Goal: Information Seeking & Learning: Learn about a topic

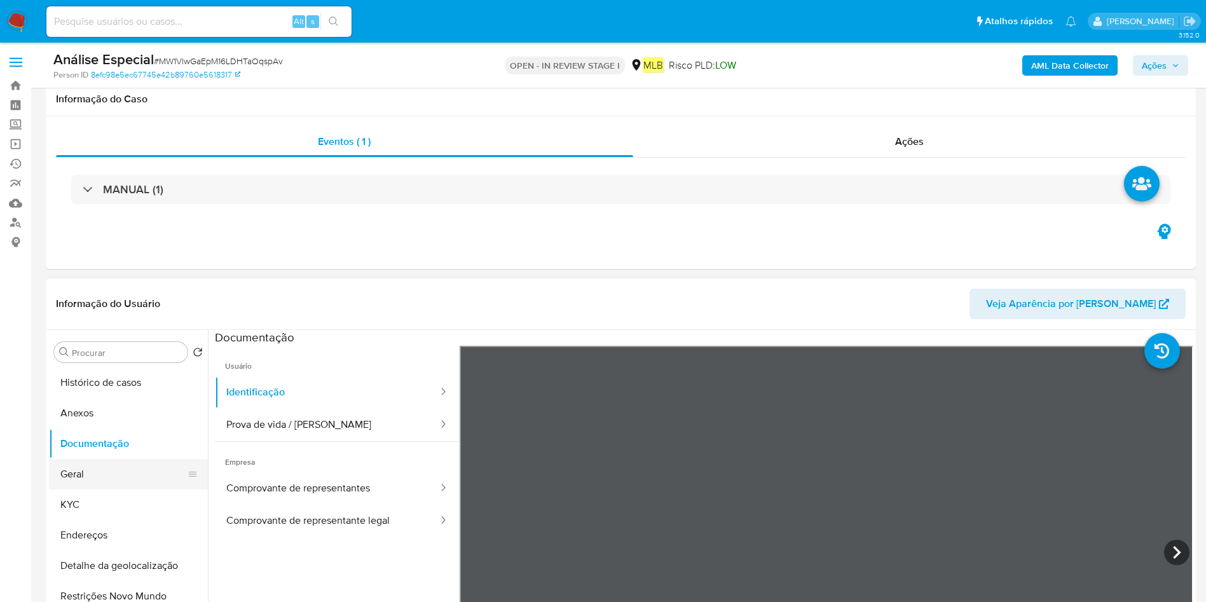
scroll to position [95, 0]
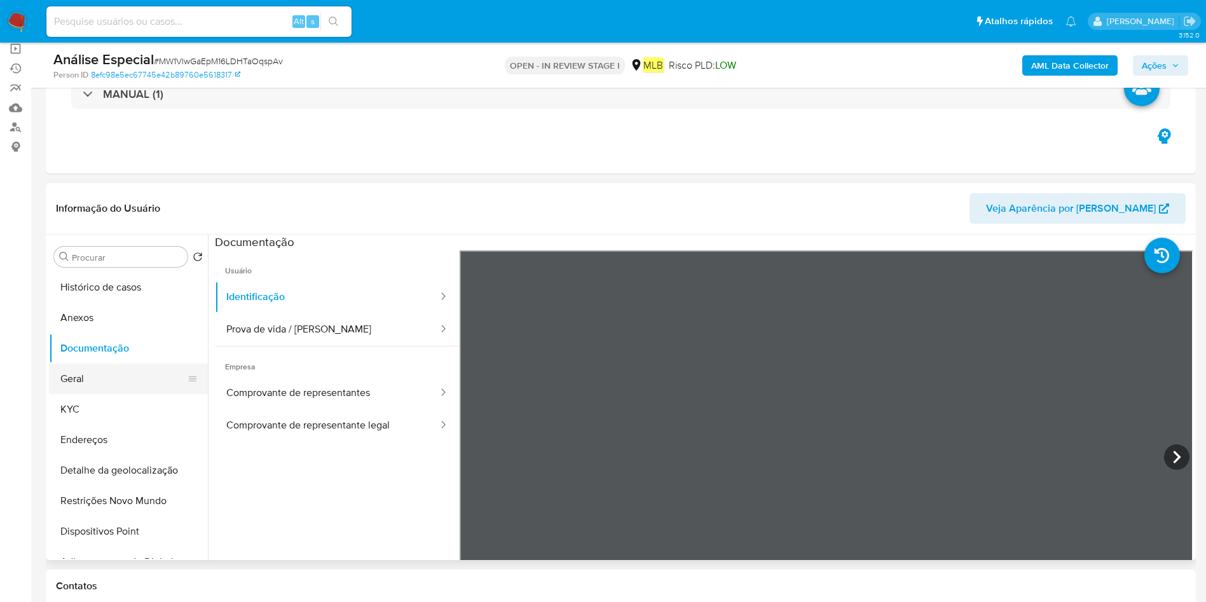
click at [106, 376] on button "Geral" at bounding box center [123, 379] width 149 height 31
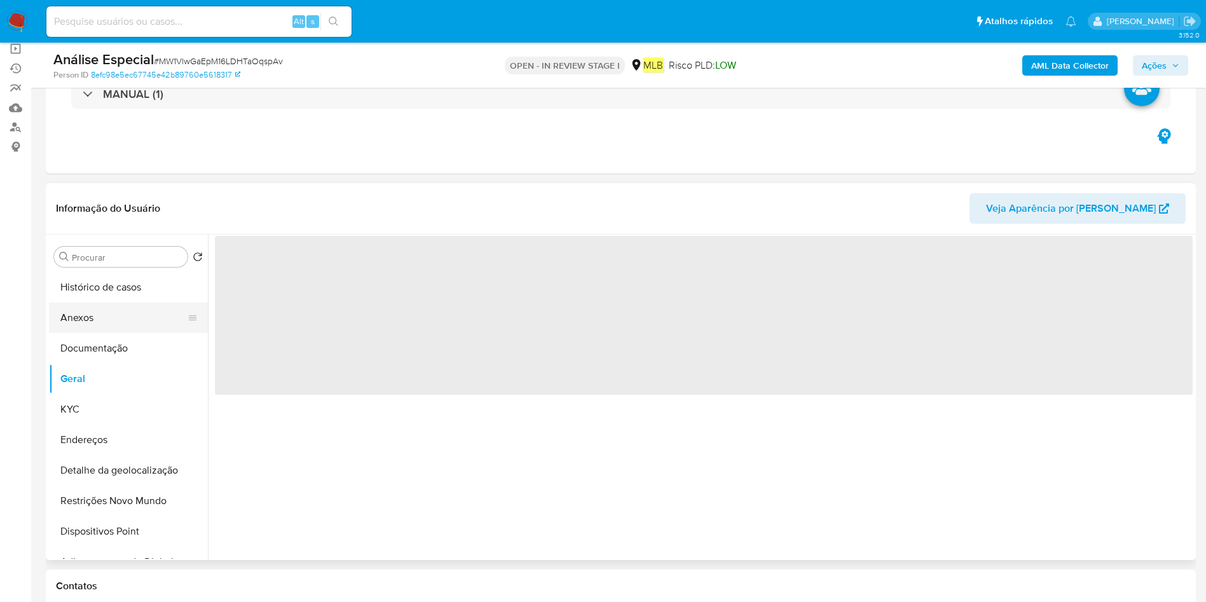
click at [110, 311] on button "Anexos" at bounding box center [123, 318] width 149 height 31
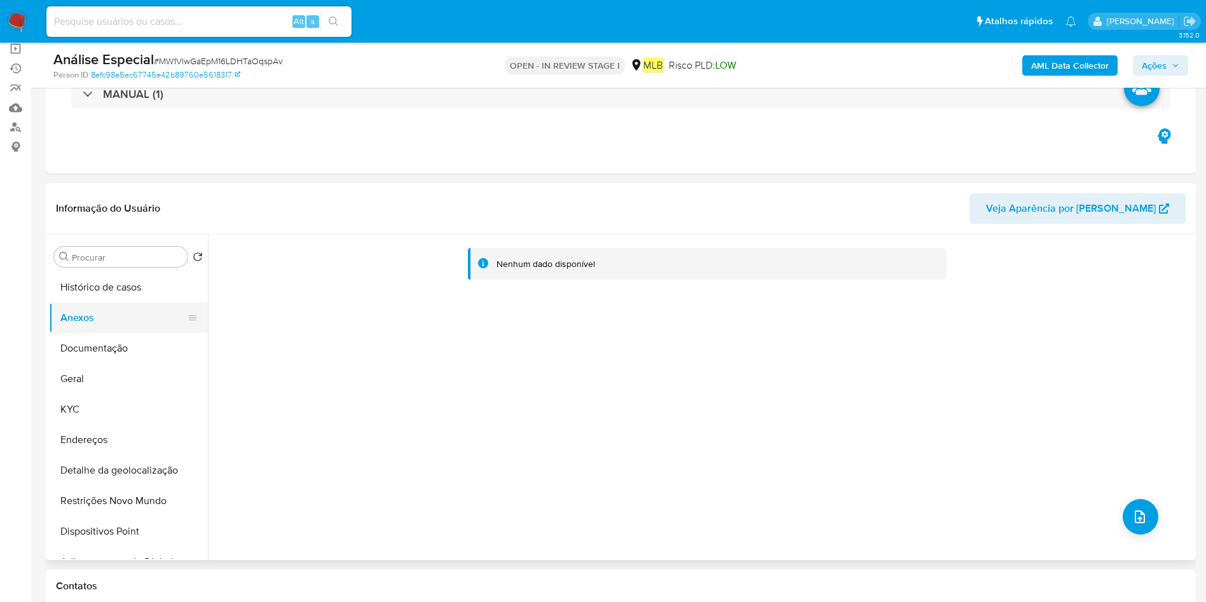
click at [107, 336] on button "Documentação" at bounding box center [128, 348] width 159 height 31
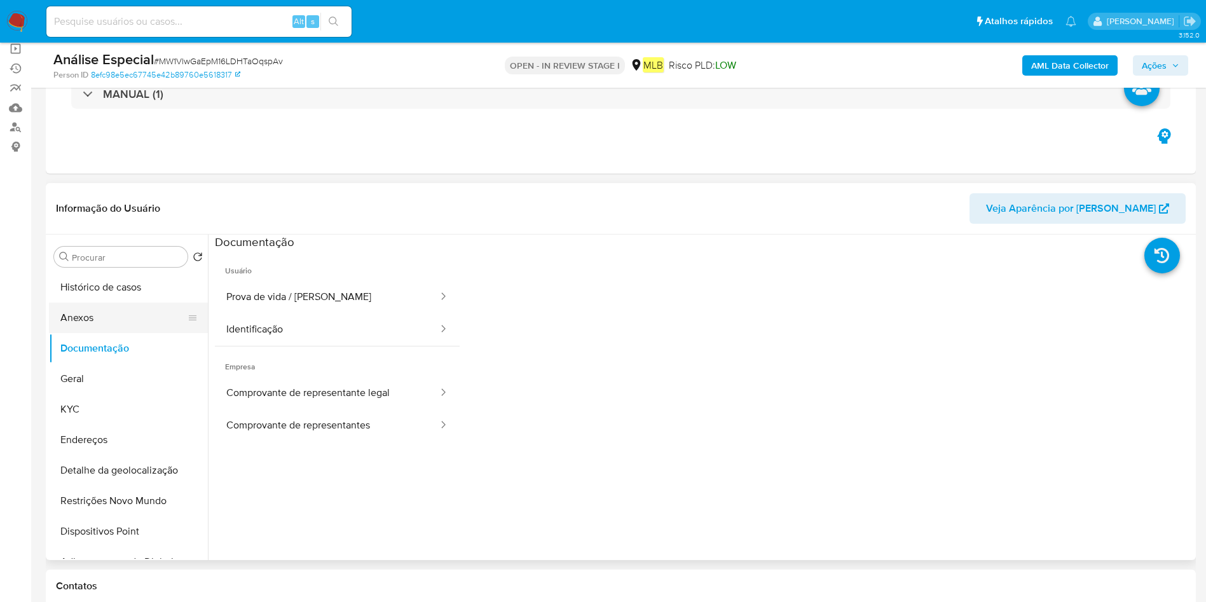
click at [118, 306] on button "Anexos" at bounding box center [123, 318] width 149 height 31
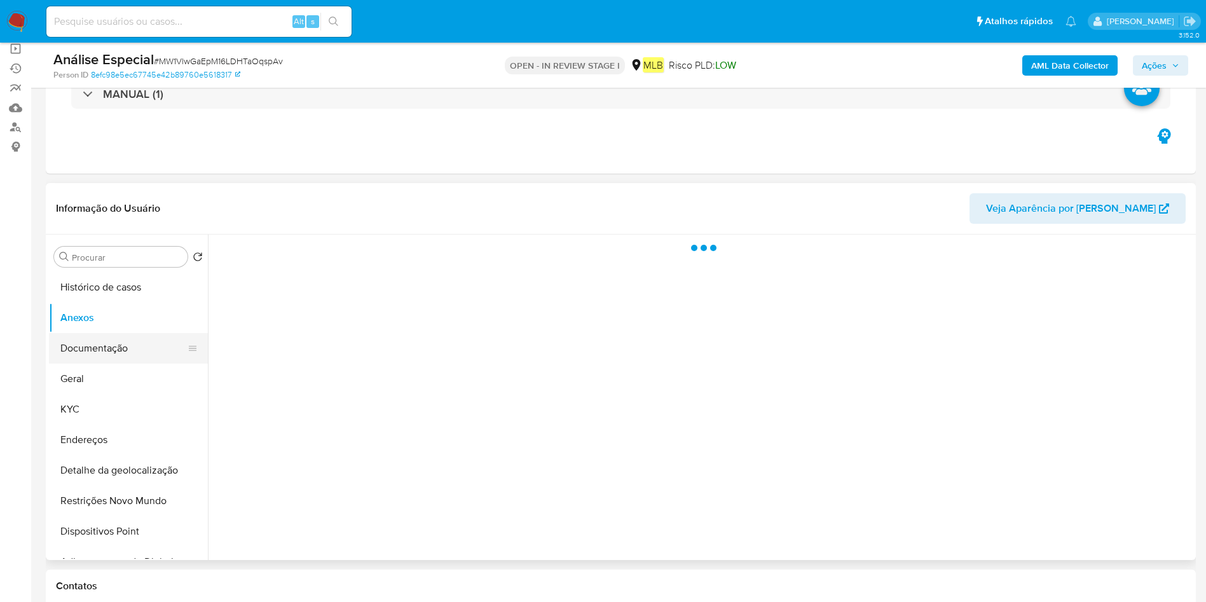
click at [122, 349] on button "Documentação" at bounding box center [123, 348] width 149 height 31
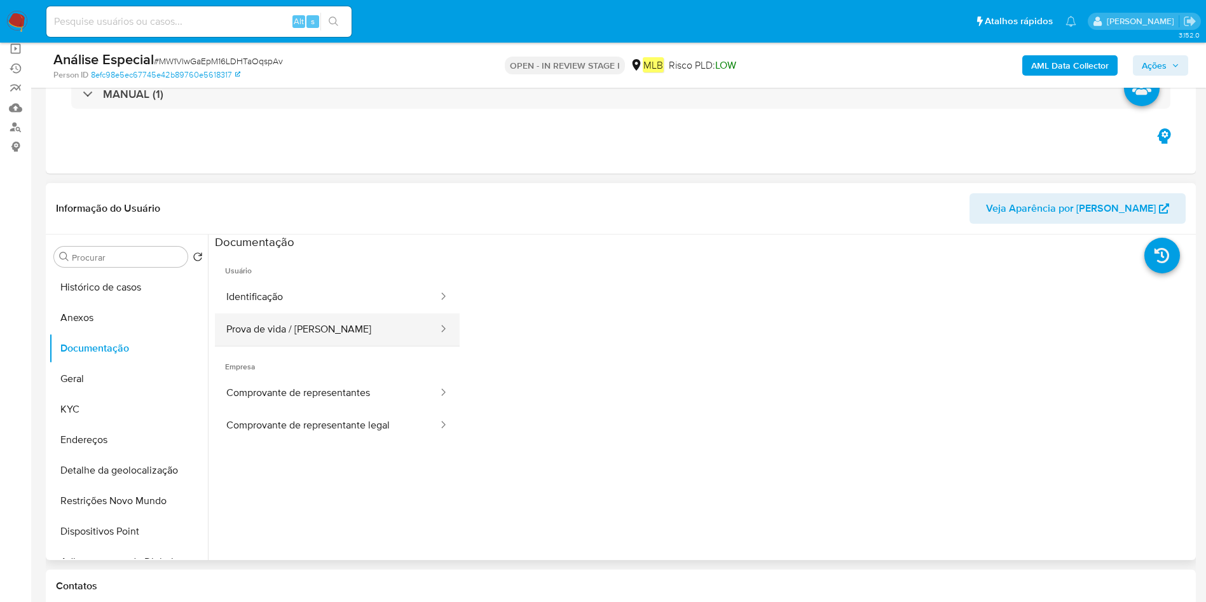
click at [286, 318] on button "Prova de vida / Selfie" at bounding box center [327, 329] width 224 height 32
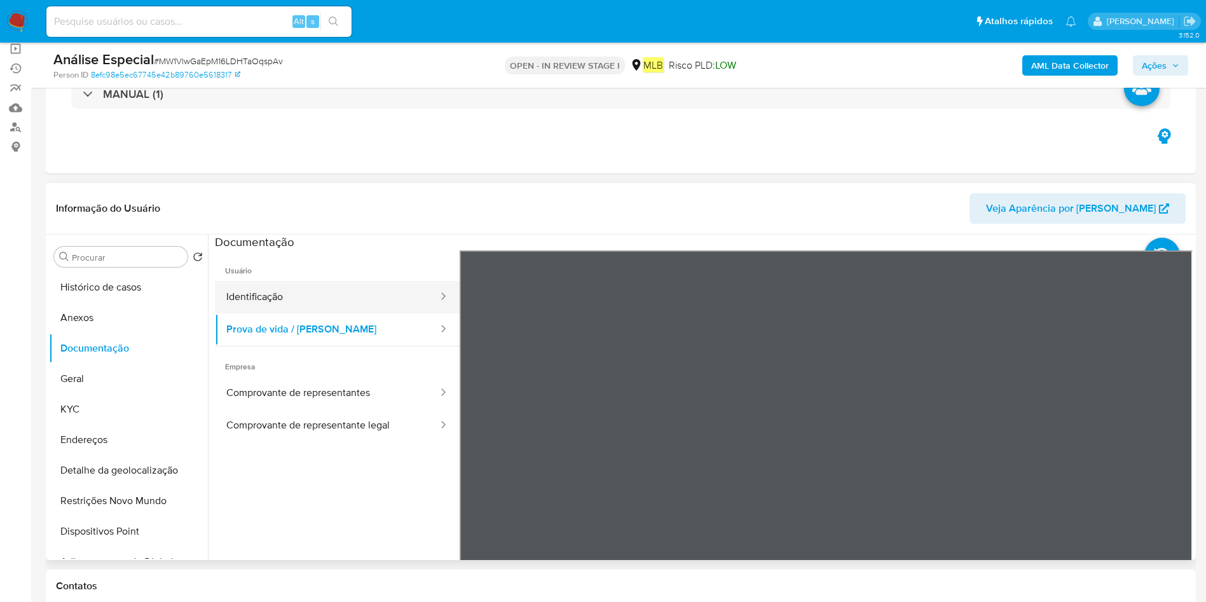
click at [283, 296] on button "Identificação" at bounding box center [327, 297] width 224 height 32
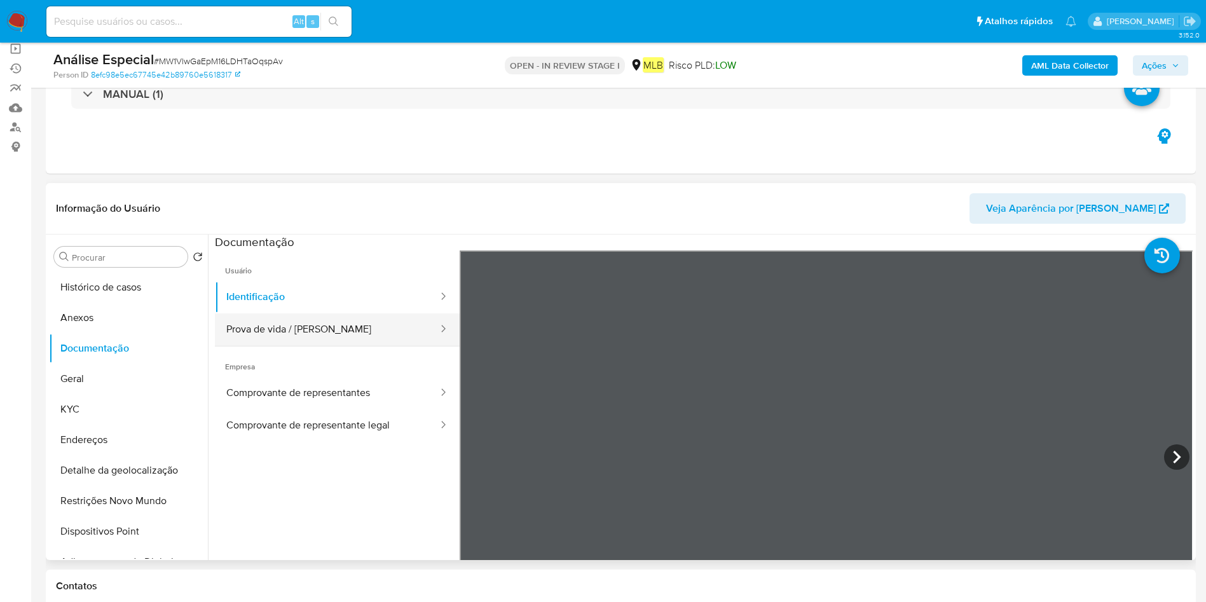
click at [242, 326] on button "Prova de vida / Selfie" at bounding box center [327, 329] width 224 height 32
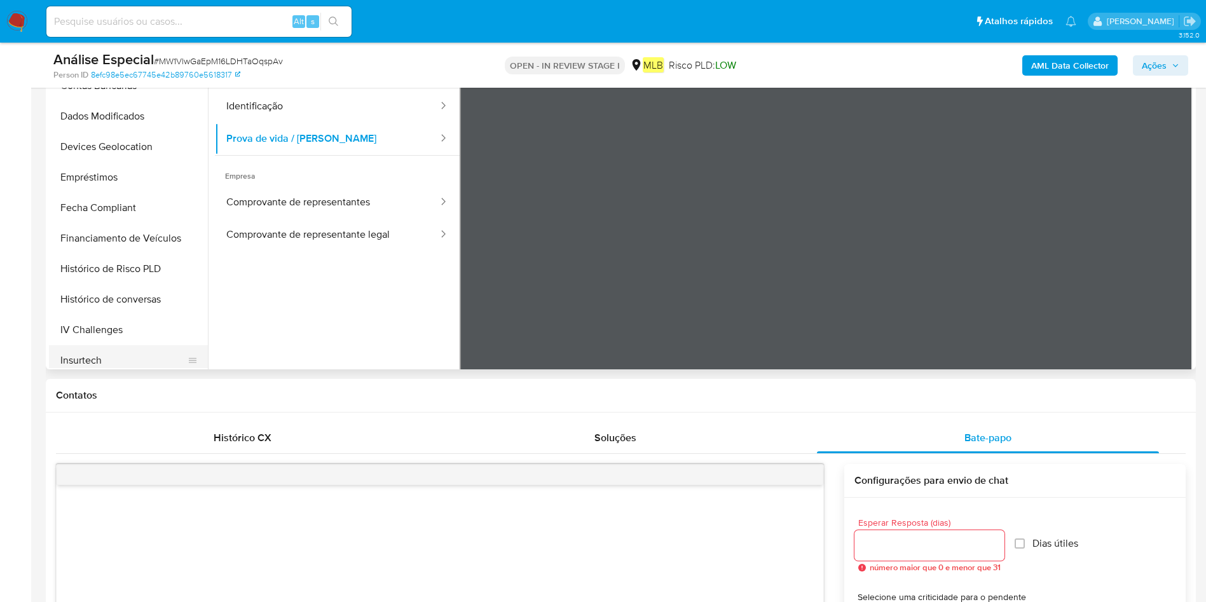
scroll to position [537, 0]
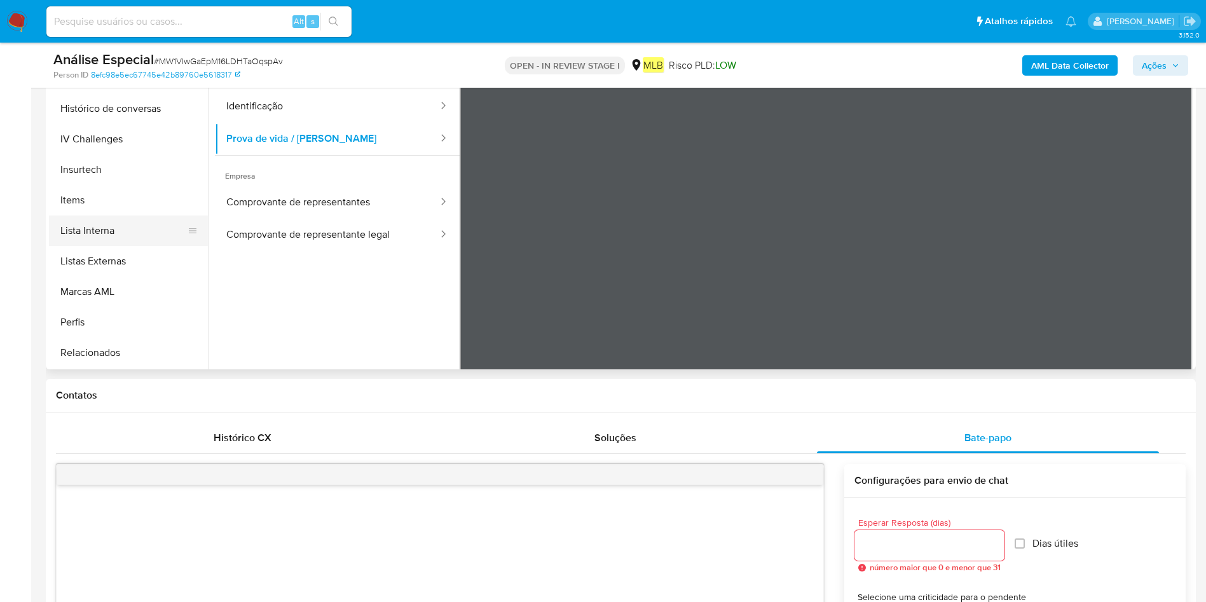
click at [124, 236] on button "Lista Interna" at bounding box center [123, 230] width 149 height 31
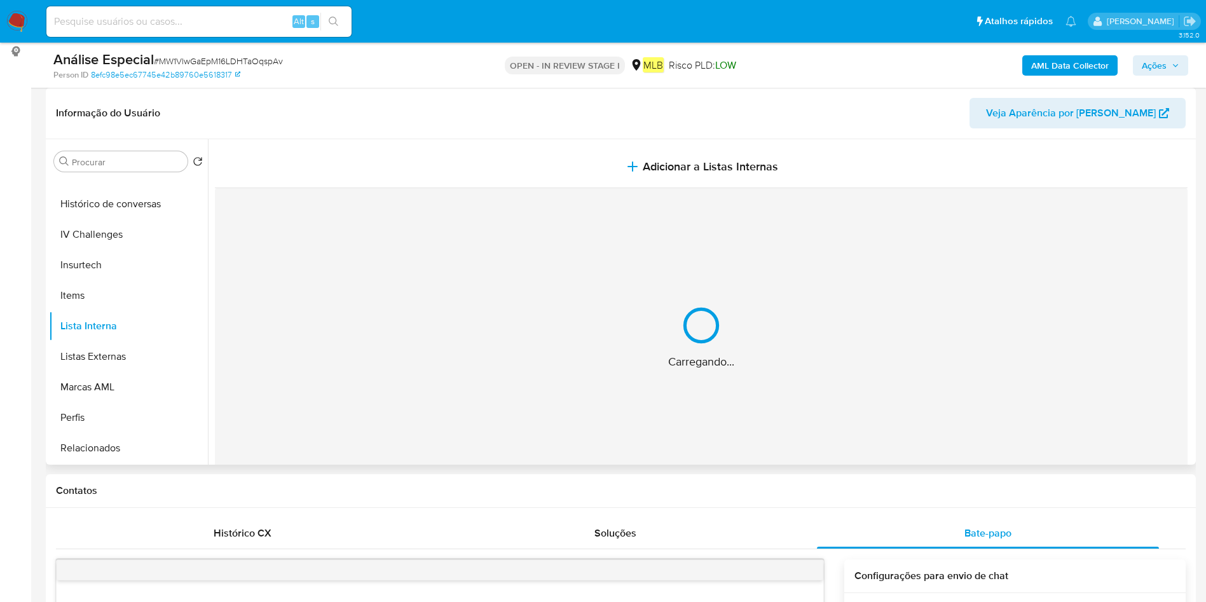
scroll to position [95, 0]
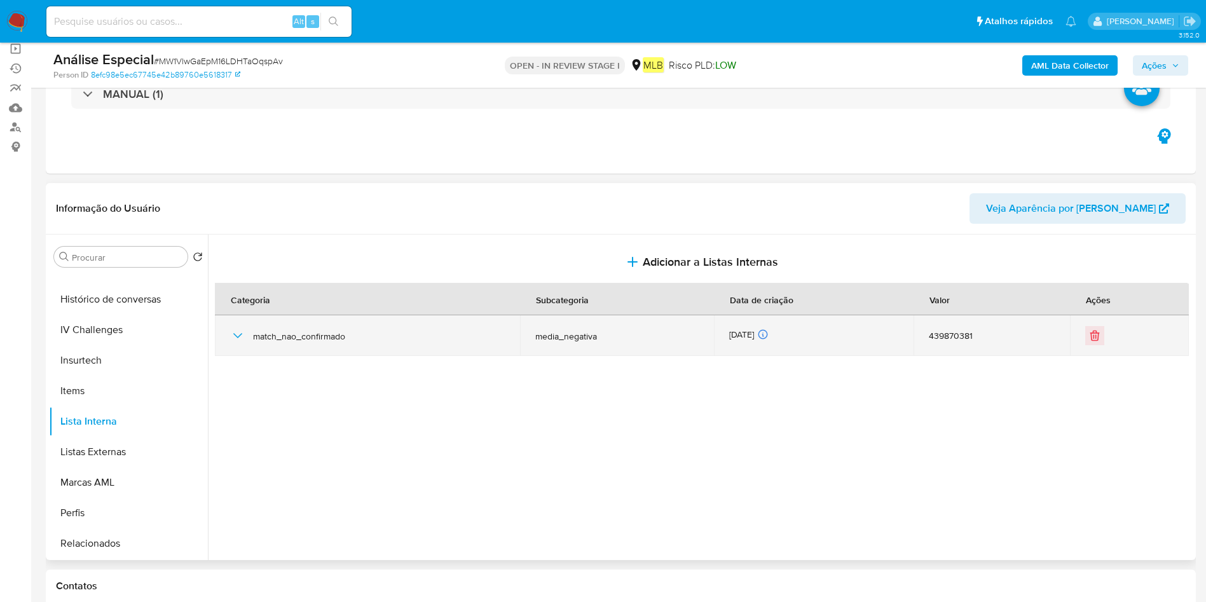
click at [236, 336] on icon "button" at bounding box center [237, 335] width 9 height 5
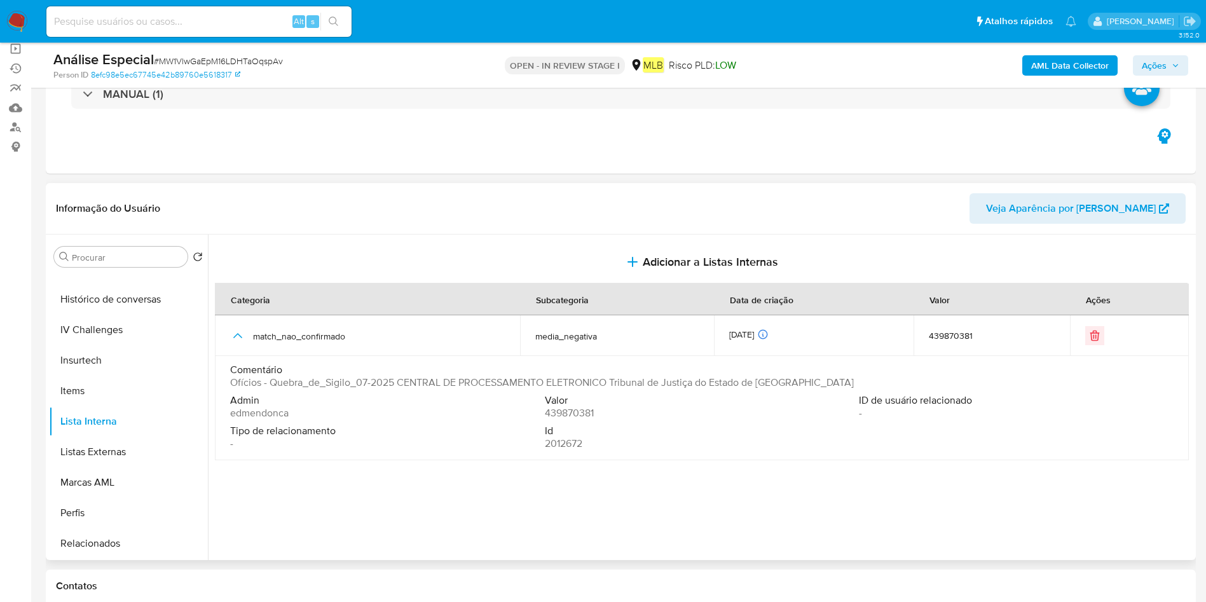
click at [641, 449] on div "Id 2012672" at bounding box center [702, 437] width 315 height 25
click at [121, 292] on button "Histórico de conversas" at bounding box center [123, 299] width 149 height 31
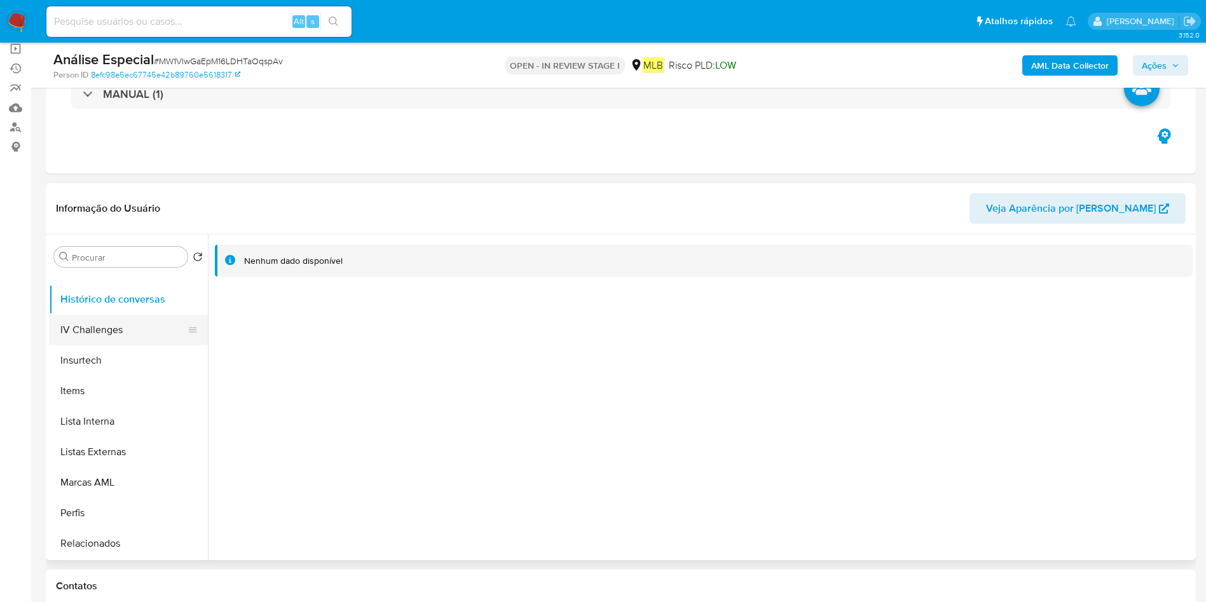
click at [156, 335] on button "IV Challenges" at bounding box center [123, 330] width 149 height 31
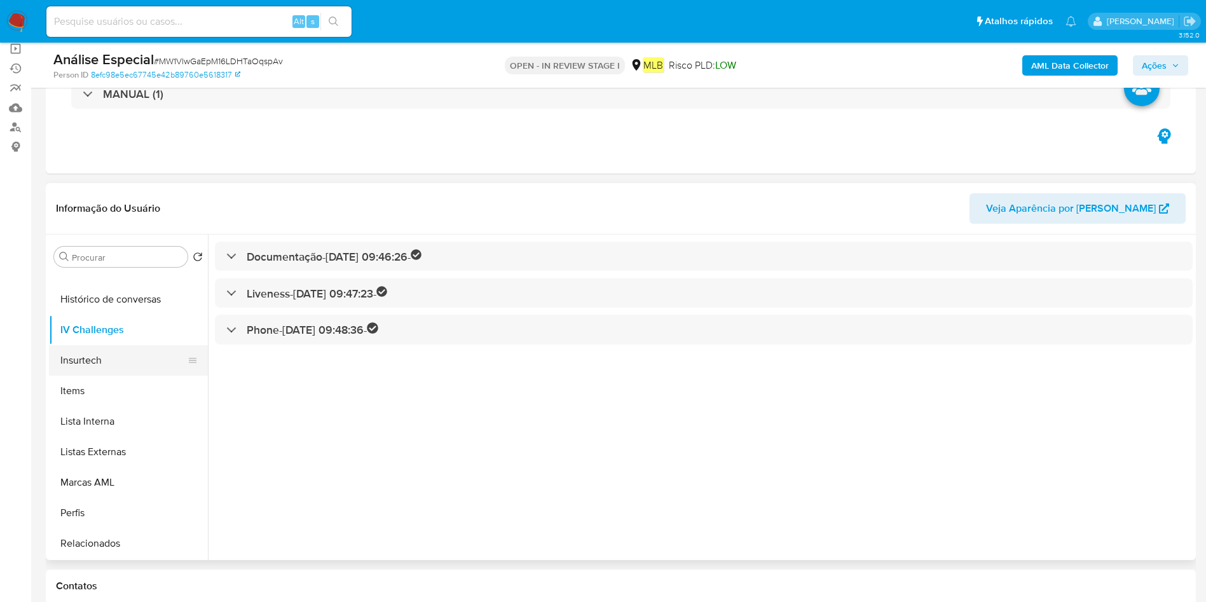
click at [138, 365] on button "Insurtech" at bounding box center [123, 360] width 149 height 31
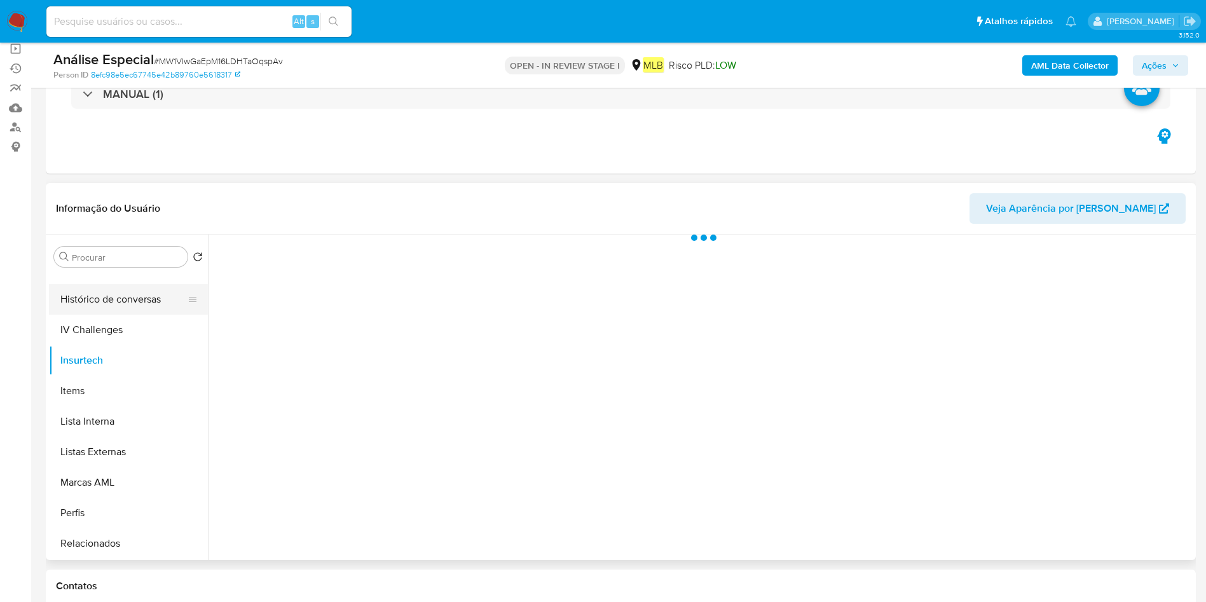
click at [130, 292] on button "Histórico de conversas" at bounding box center [123, 299] width 149 height 31
click at [124, 418] on button "Lista Interna" at bounding box center [123, 421] width 149 height 31
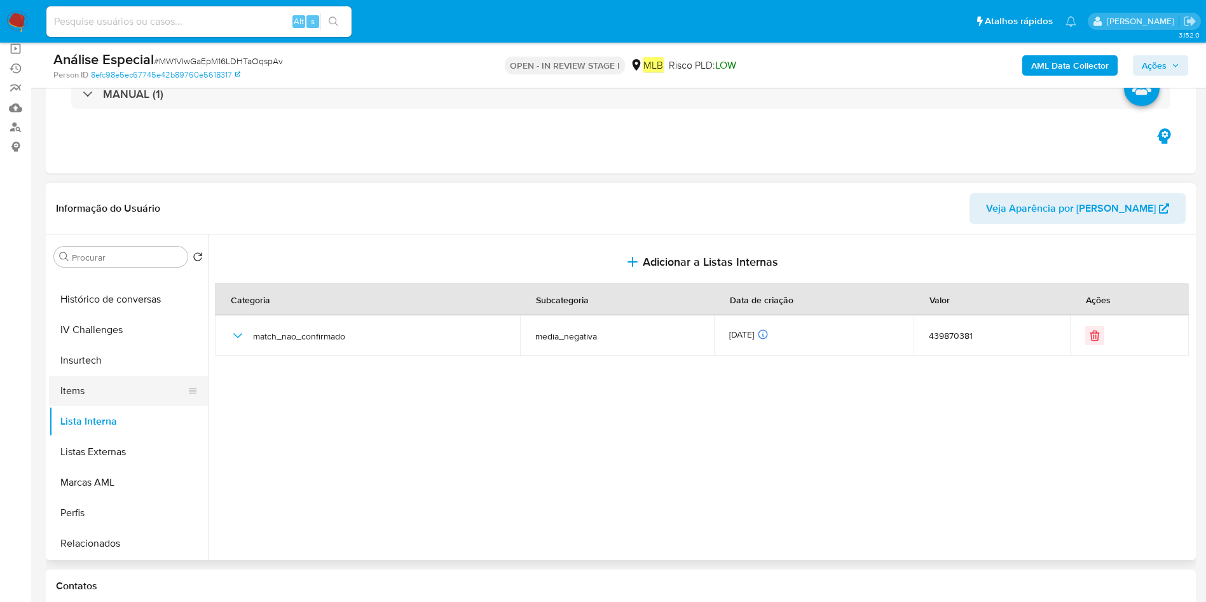
click at [121, 381] on button "Items" at bounding box center [123, 391] width 149 height 31
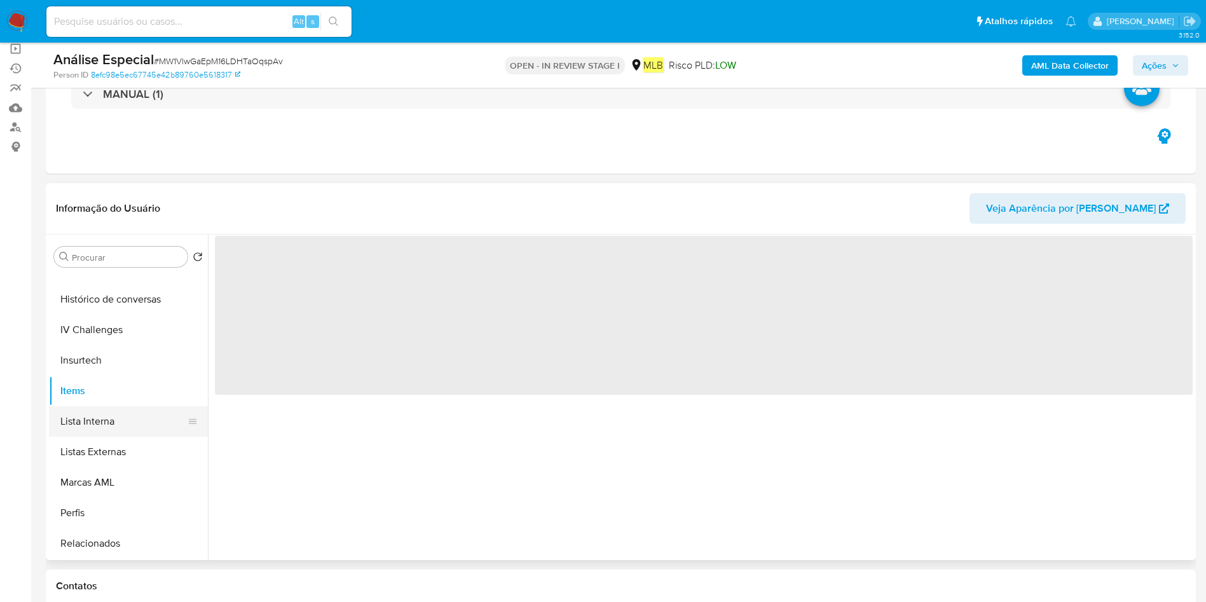
click at [121, 425] on button "Lista Interna" at bounding box center [123, 421] width 149 height 31
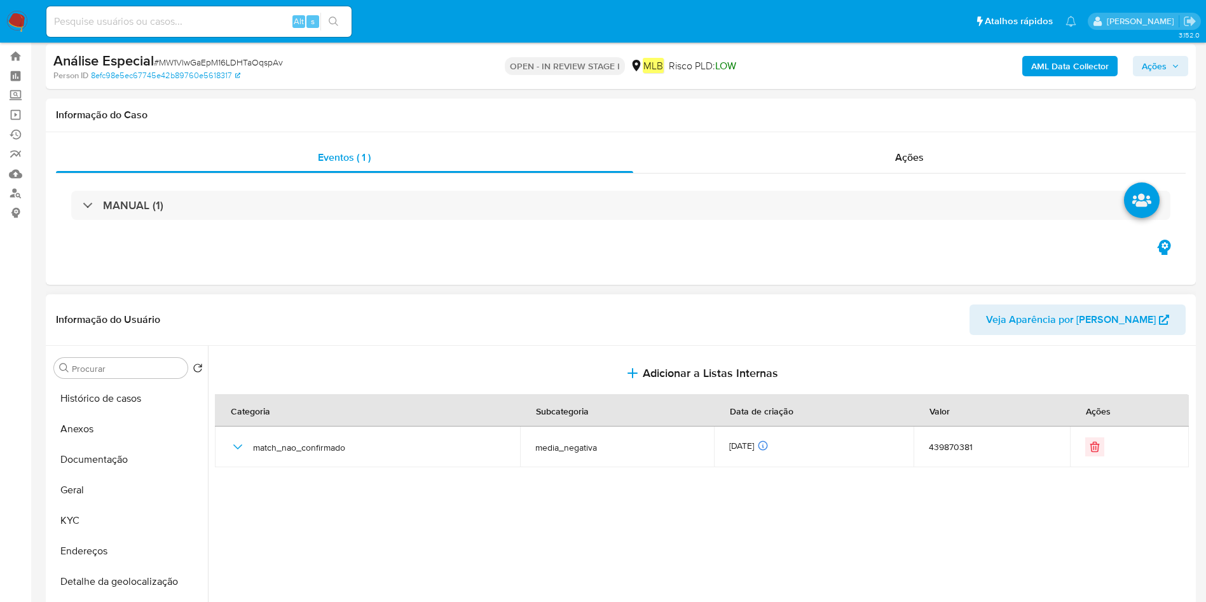
scroll to position [0, 0]
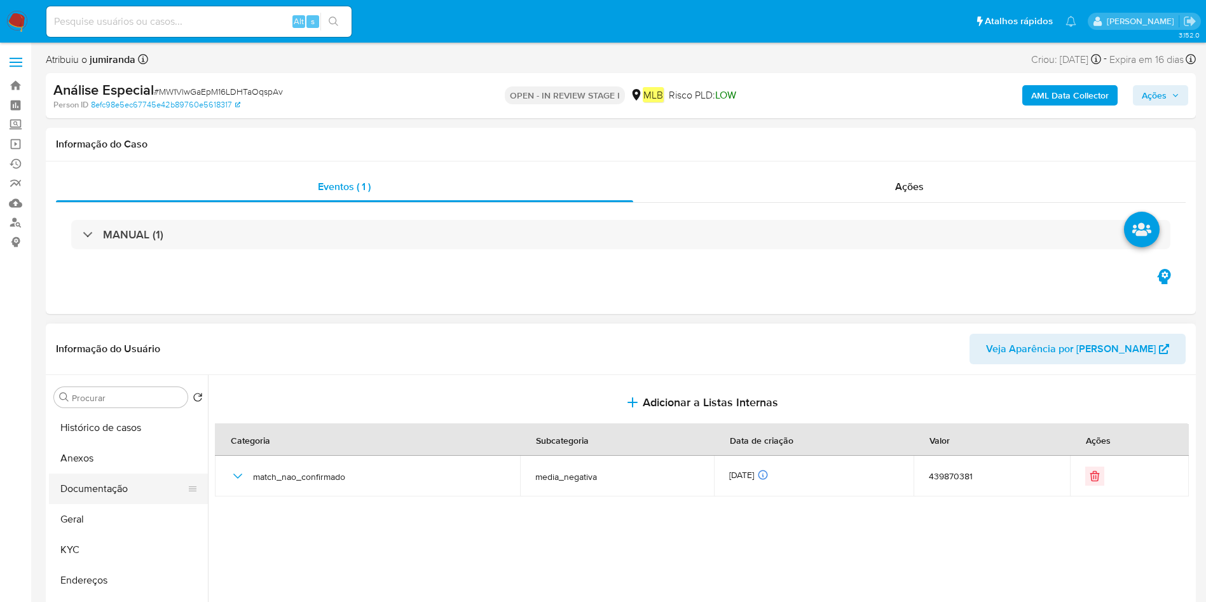
click at [97, 481] on button "Documentação" at bounding box center [123, 489] width 149 height 31
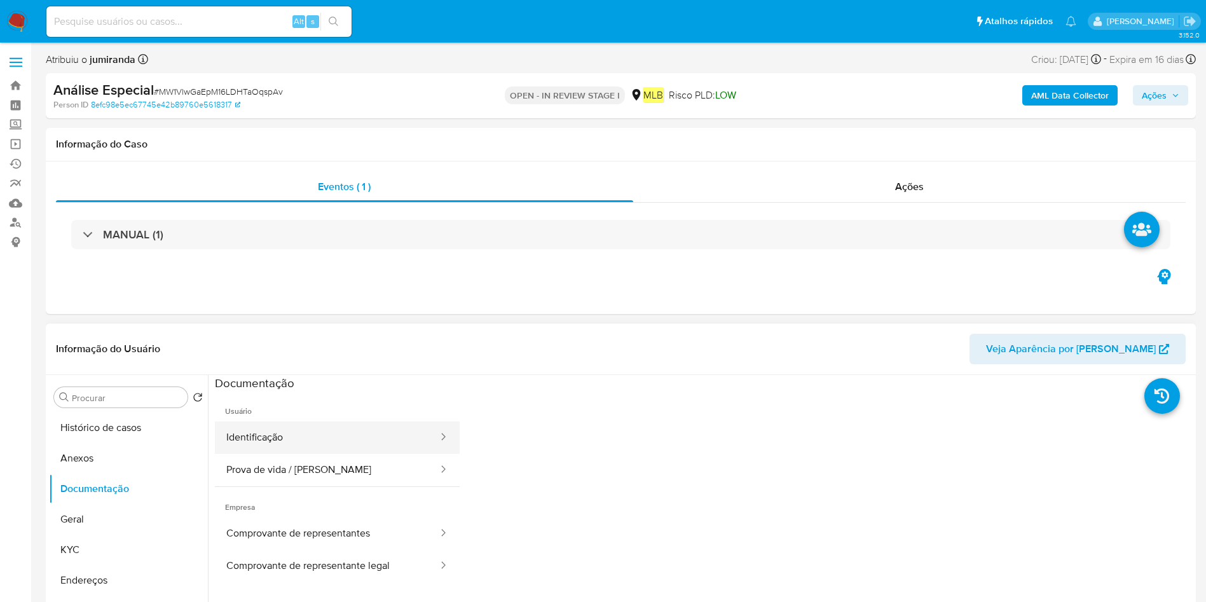
click at [329, 436] on button "Identificação" at bounding box center [327, 437] width 224 height 32
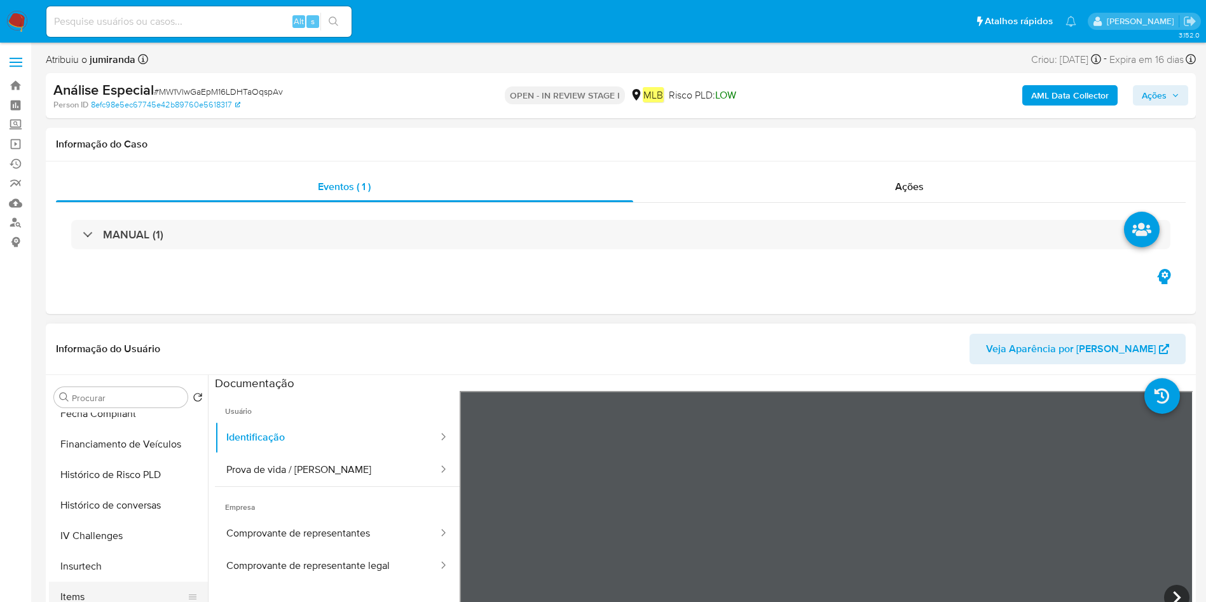
scroll to position [537, 0]
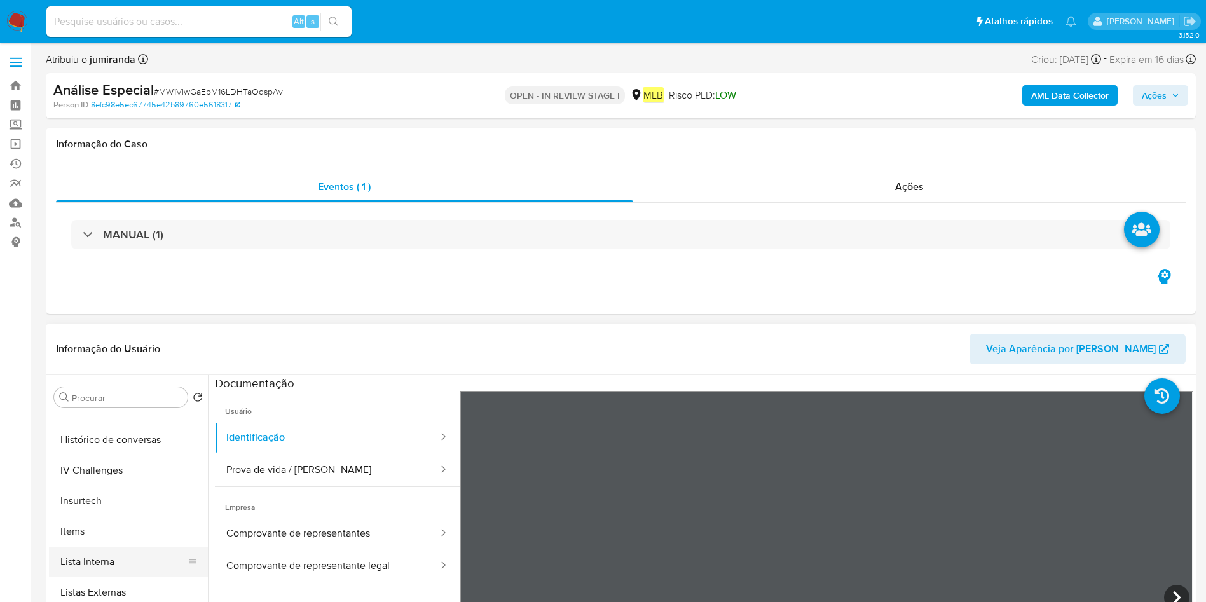
click at [117, 549] on button "Lista Interna" at bounding box center [123, 562] width 149 height 31
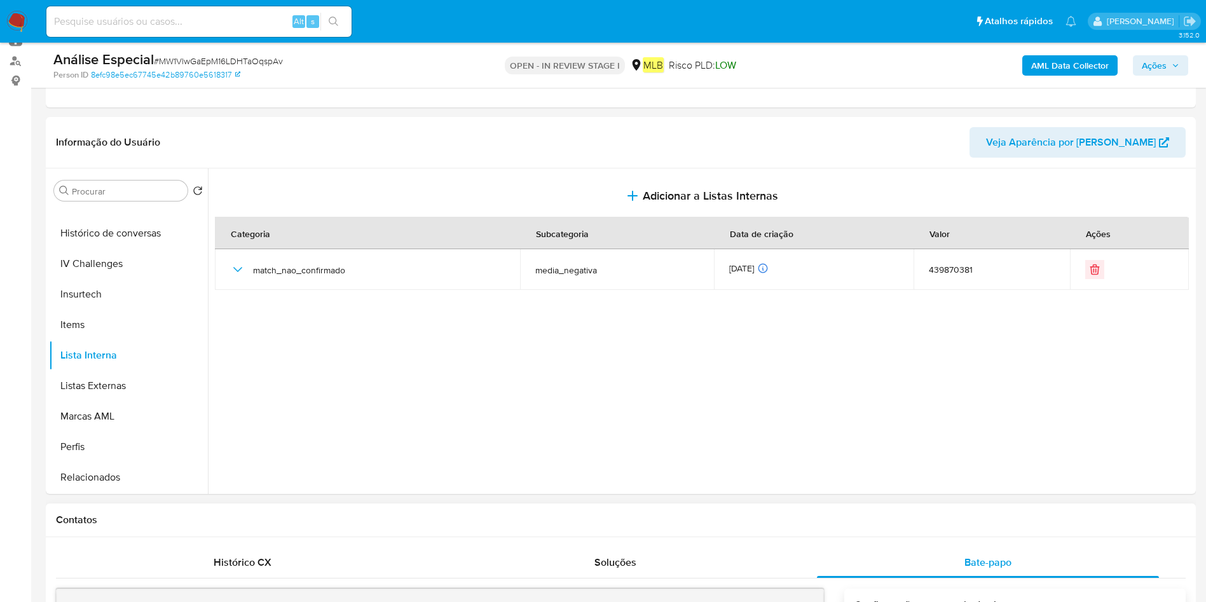
scroll to position [191, 0]
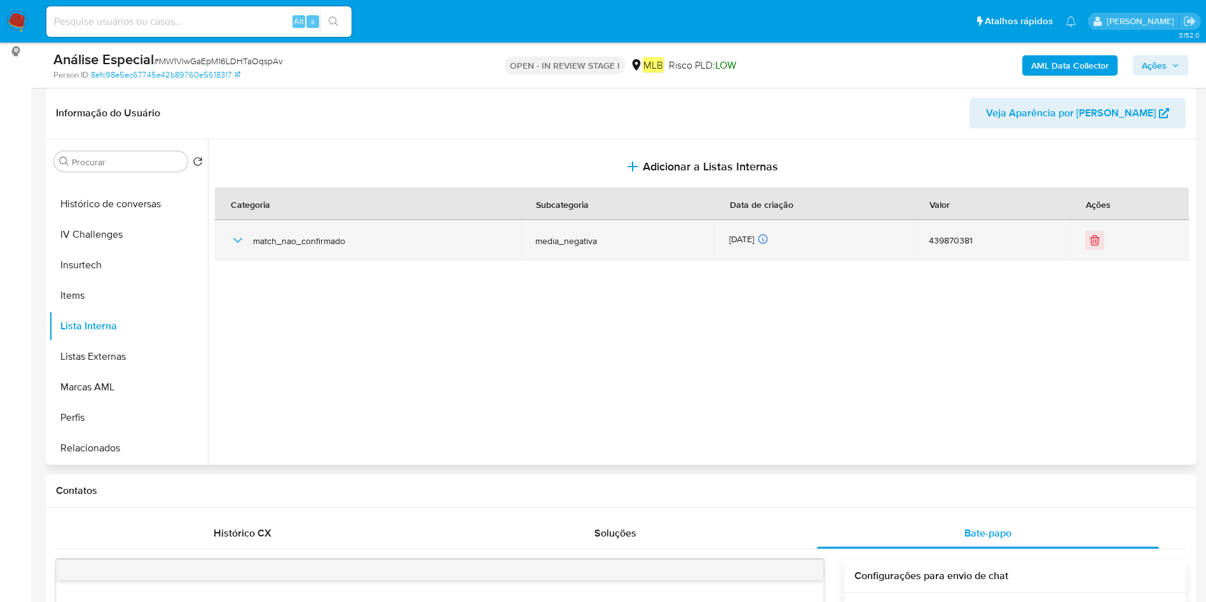
click at [240, 236] on icon "button" at bounding box center [237, 240] width 15 height 15
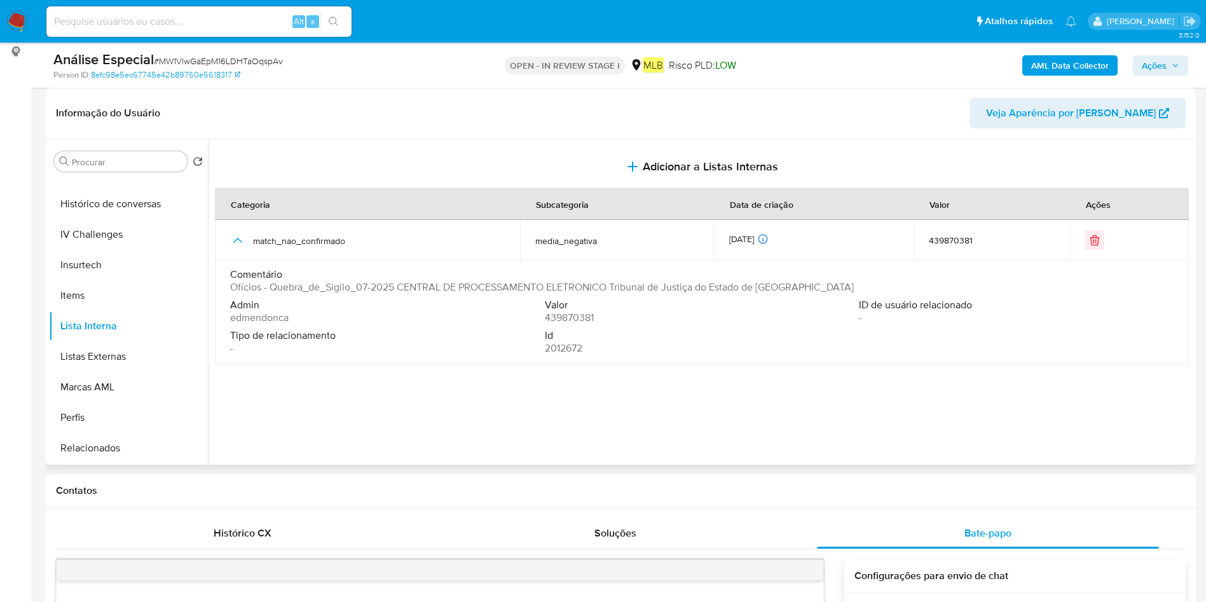
click at [666, 285] on span "Ofícios - Quebra_de_Sigilo_07-2025 CENTRAL DE PROCESSAMENTO ELETRONICO Tribunal…" at bounding box center [542, 287] width 624 height 13
click at [669, 285] on span "Ofícios - Quebra_de_Sigilo_07-2025 CENTRAL DE PROCESSAMENTO ELETRONICO Tribunal…" at bounding box center [542, 287] width 624 height 13
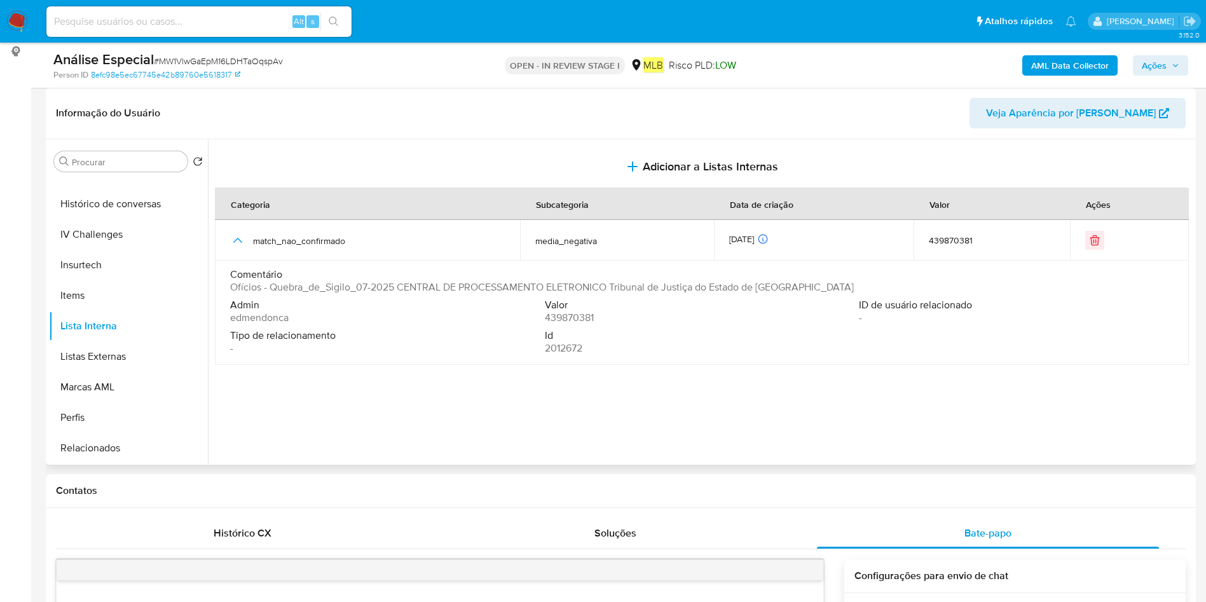
click at [669, 285] on span "Ofícios - Quebra_de_Sigilo_07-2025 CENTRAL DE PROCESSAMENTO ELETRONICO Tribunal…" at bounding box center [542, 287] width 624 height 13
click at [671, 286] on span "Ofícios - Quebra_de_Sigilo_07-2025 CENTRAL DE PROCESSAMENTO ELETRONICO Tribunal…" at bounding box center [542, 287] width 624 height 13
click at [671, 287] on span "Ofícios - Quebra_de_Sigilo_07-2025 CENTRAL DE PROCESSAMENTO ELETRONICO Tribunal…" at bounding box center [542, 287] width 624 height 13
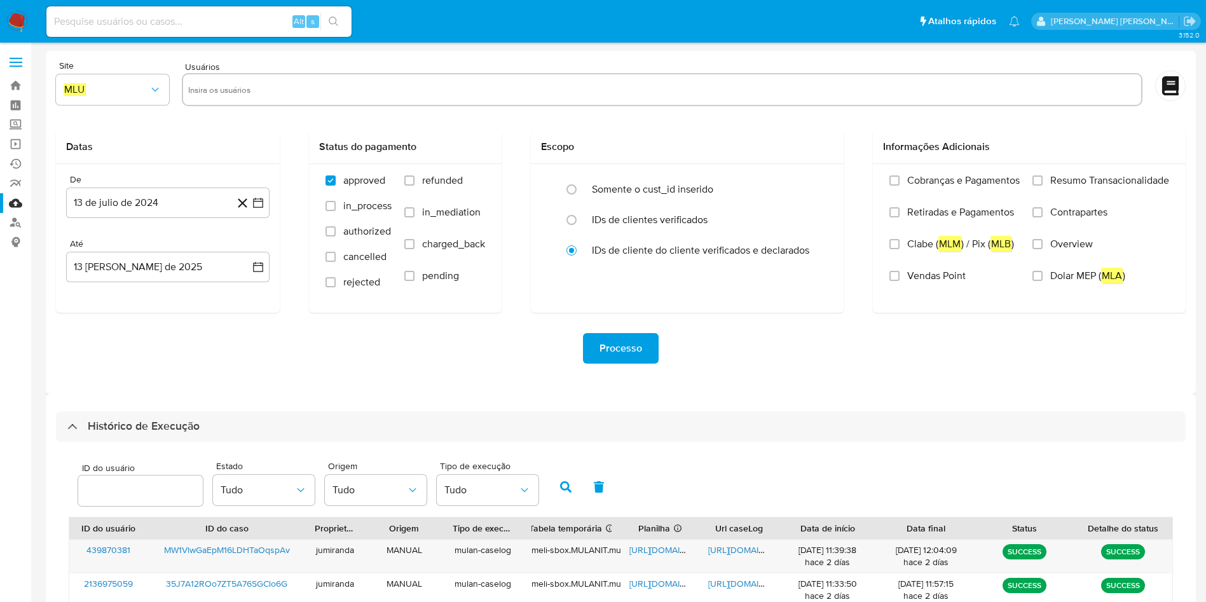
select select "10"
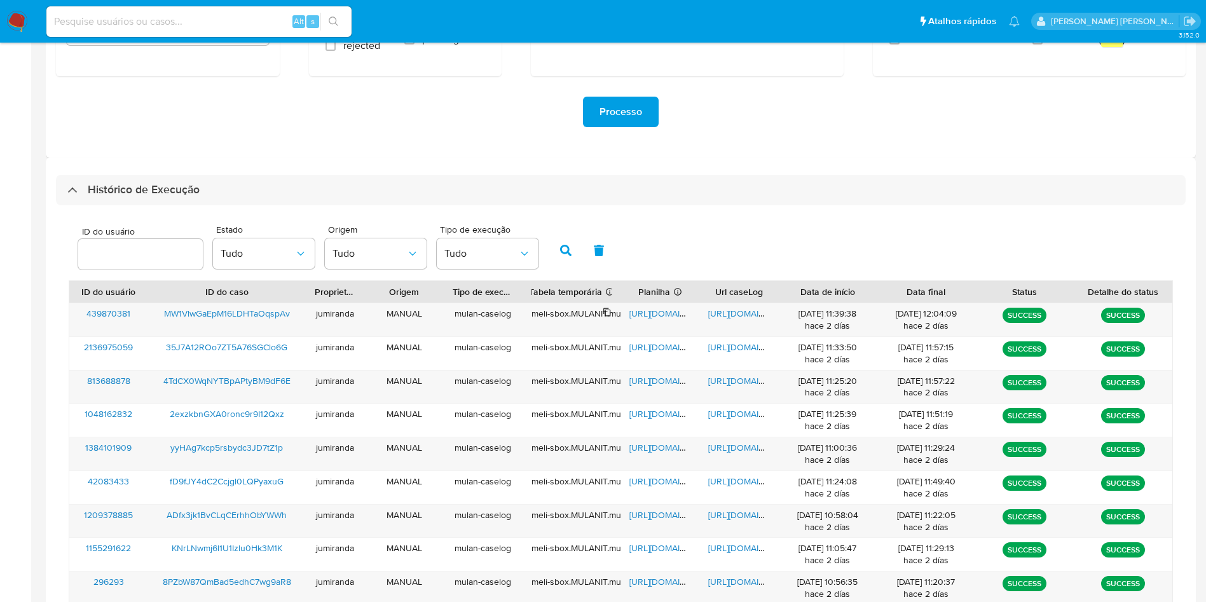
scroll to position [346, 0]
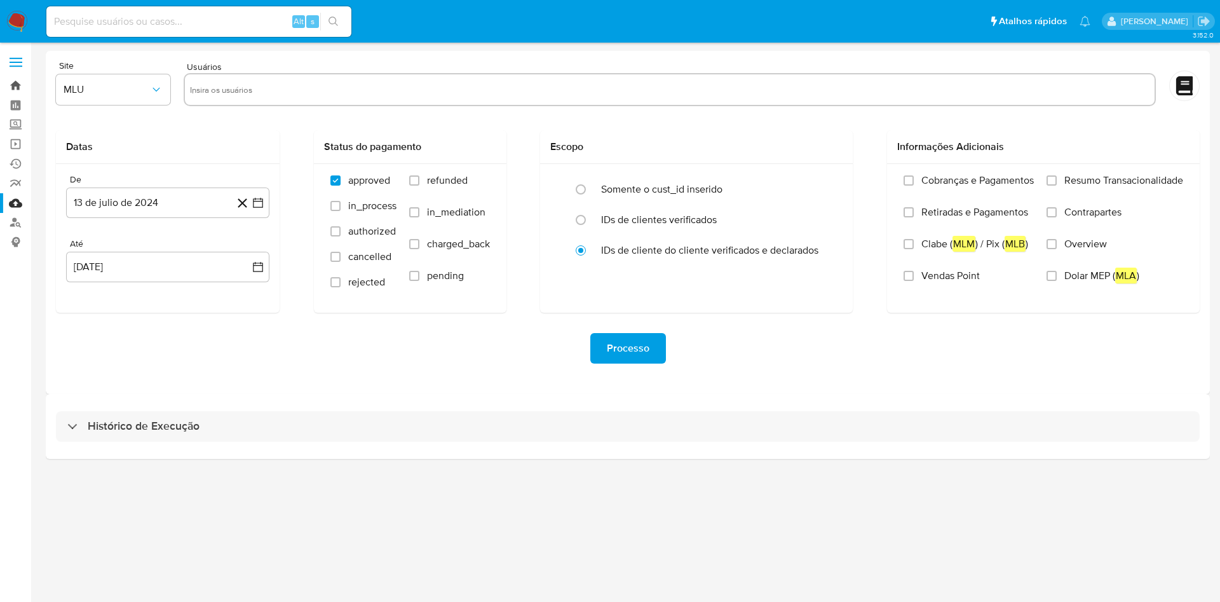
click at [11, 81] on link "Bandeja" at bounding box center [75, 86] width 151 height 20
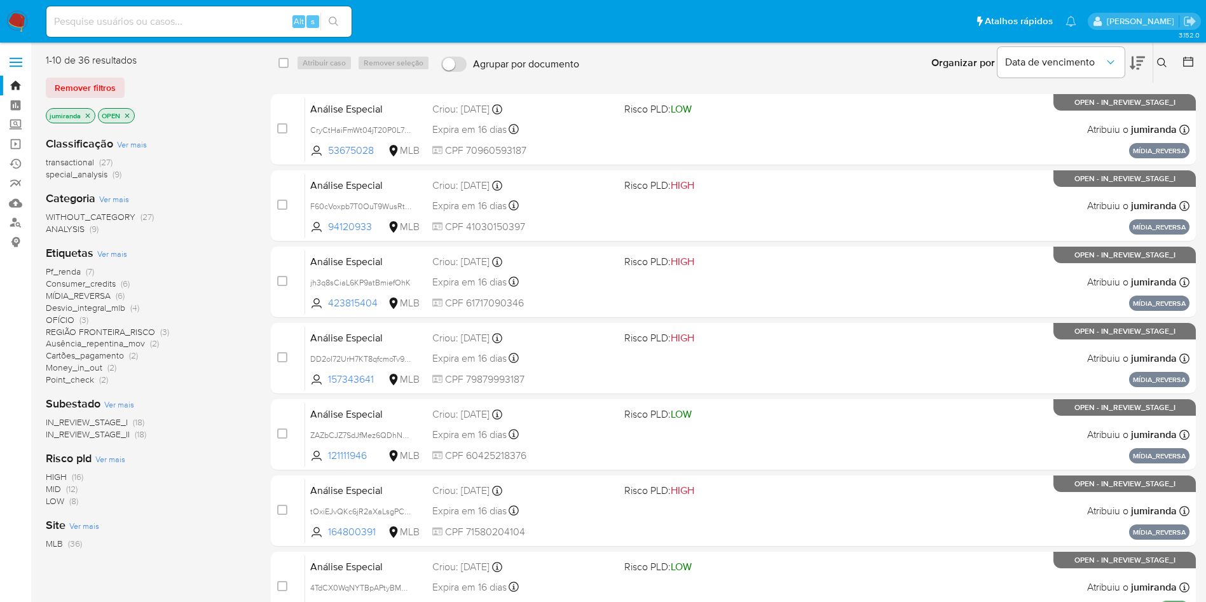
click at [119, 251] on span "Ver mais" at bounding box center [112, 253] width 30 height 11
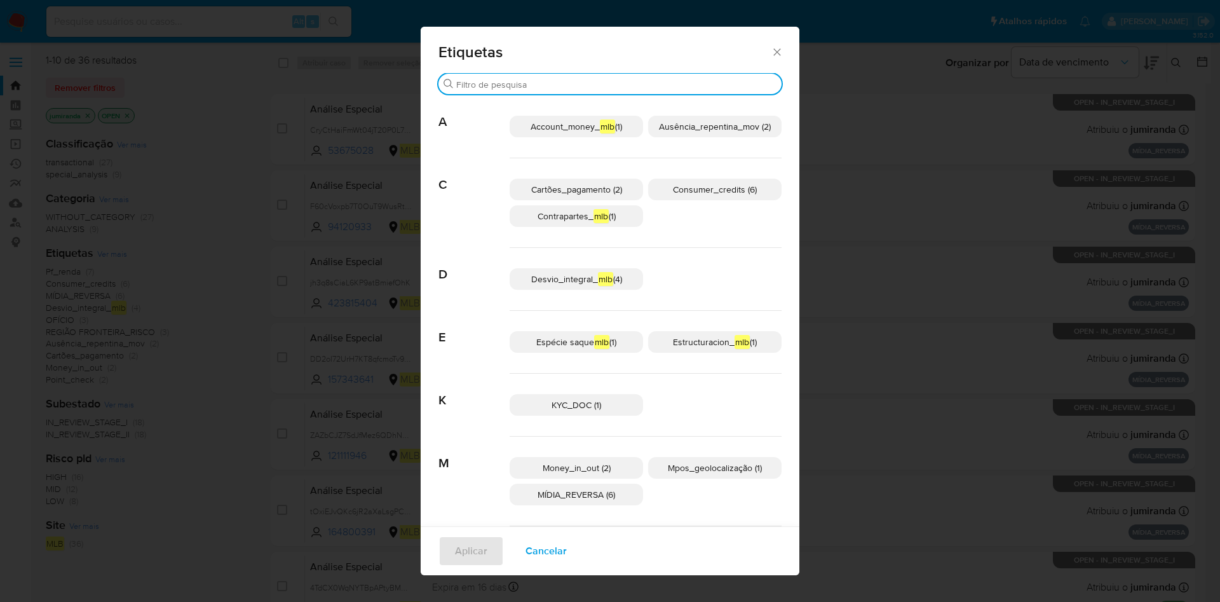
click at [522, 81] on input "Buscar" at bounding box center [616, 84] width 320 height 11
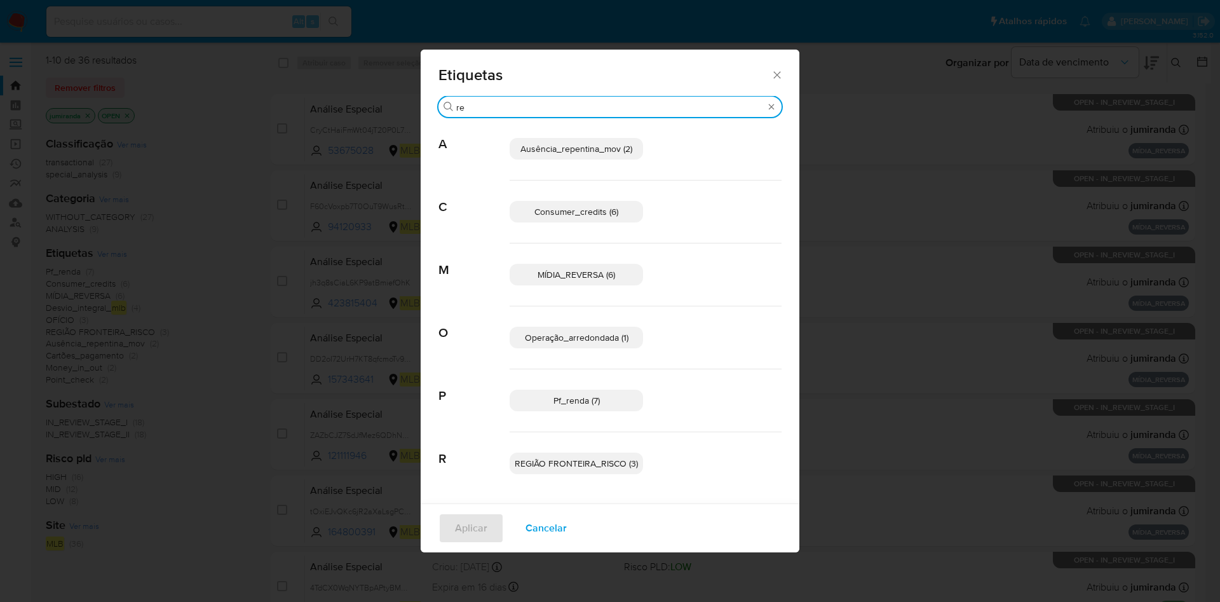
type input "r"
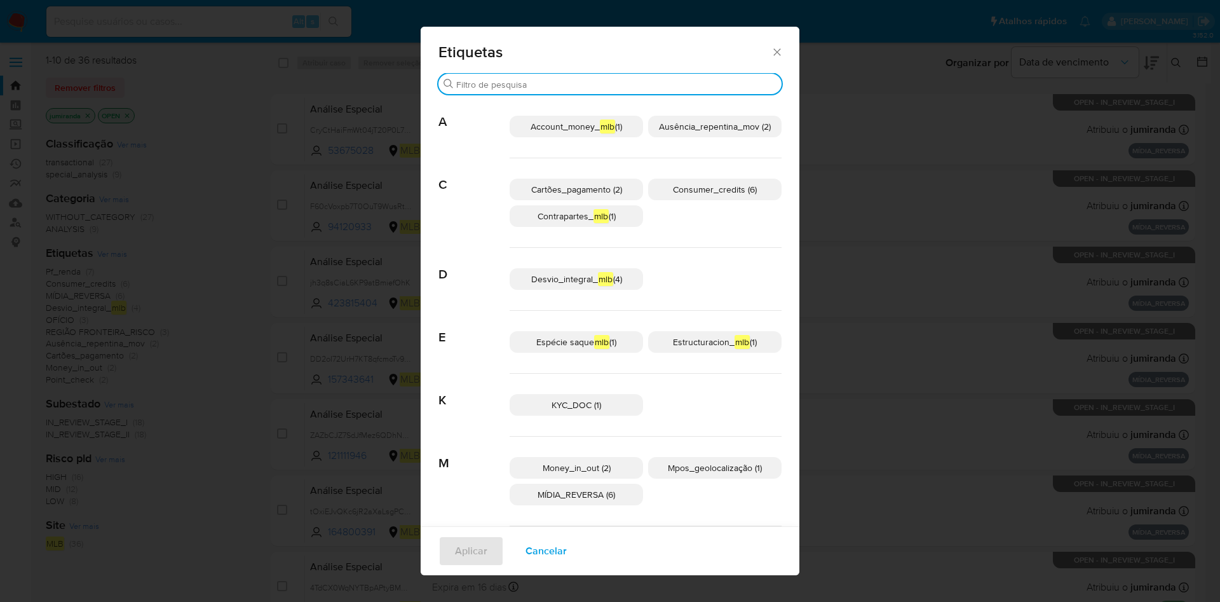
click at [228, 188] on div "Etiquetas Buscar A Account_money_ mlb (1) Ausência_repentina_mov (2) C Cartões_…" at bounding box center [610, 301] width 1220 height 602
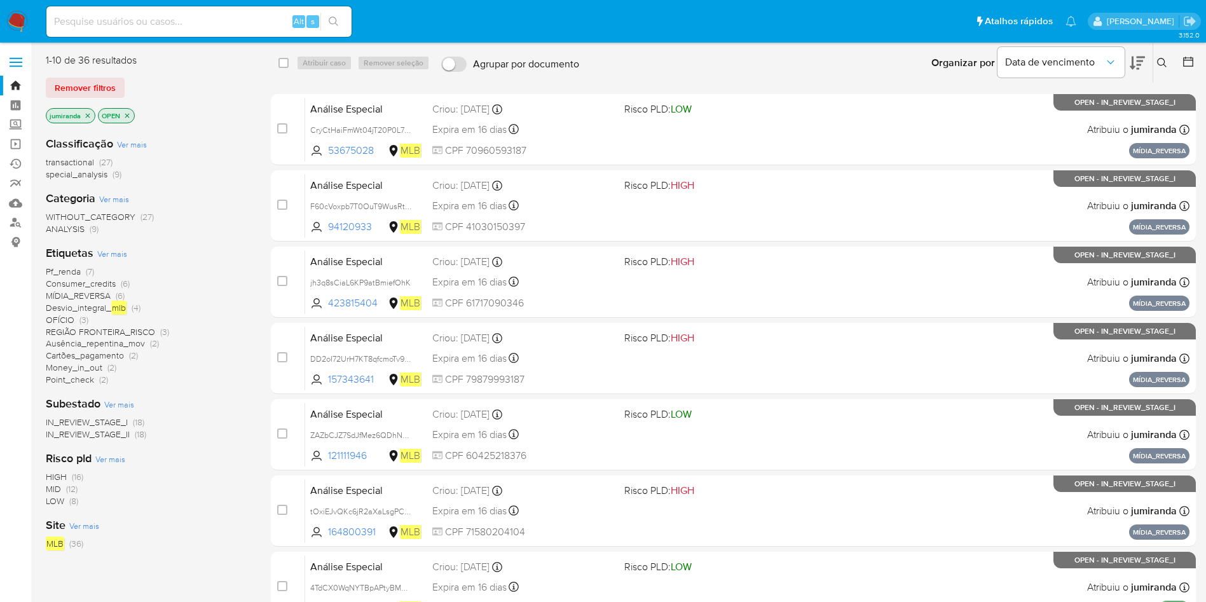
click at [88, 117] on icon "close-filter" at bounding box center [88, 116] width 8 height 8
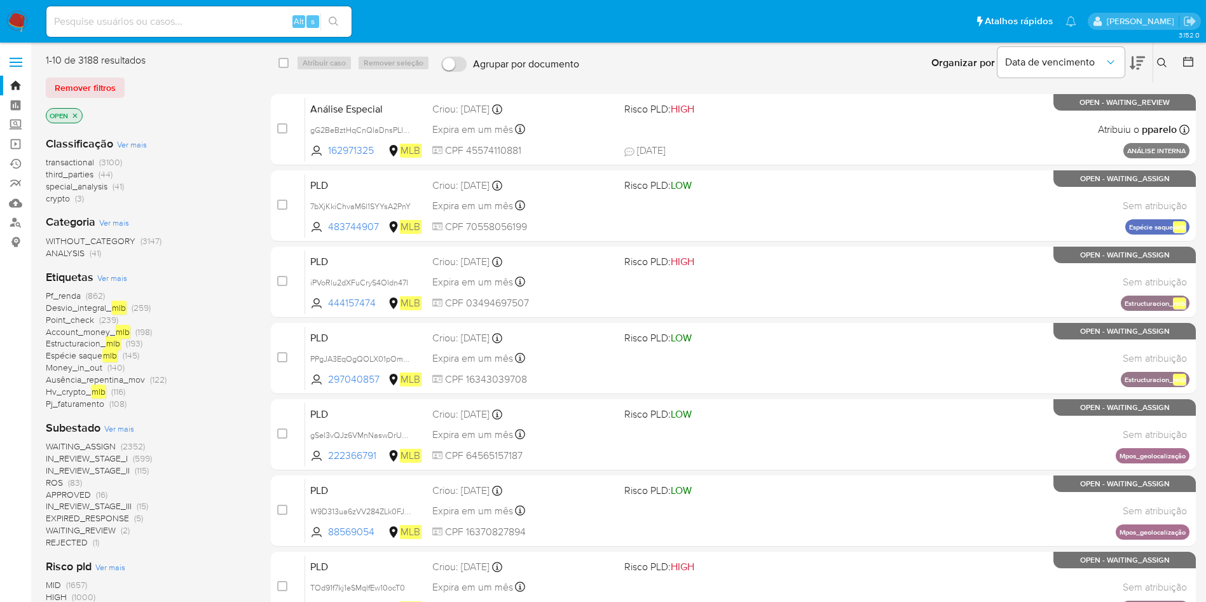
click at [77, 118] on icon "close-filter" at bounding box center [75, 116] width 8 height 8
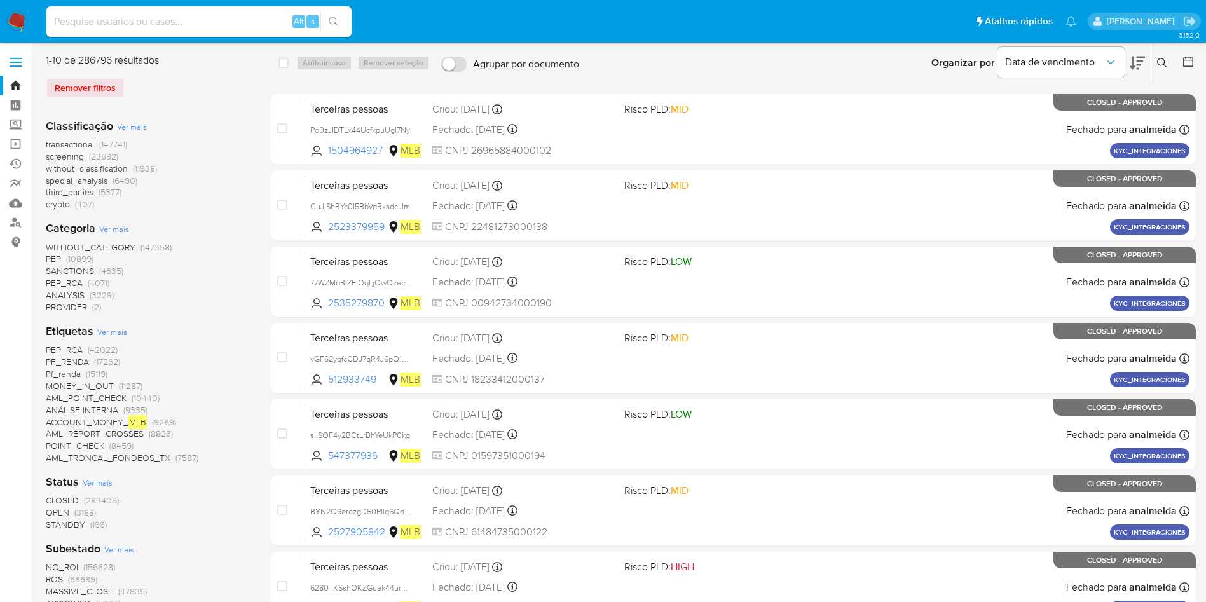
click at [103, 331] on span "Ver mais" at bounding box center [112, 331] width 30 height 11
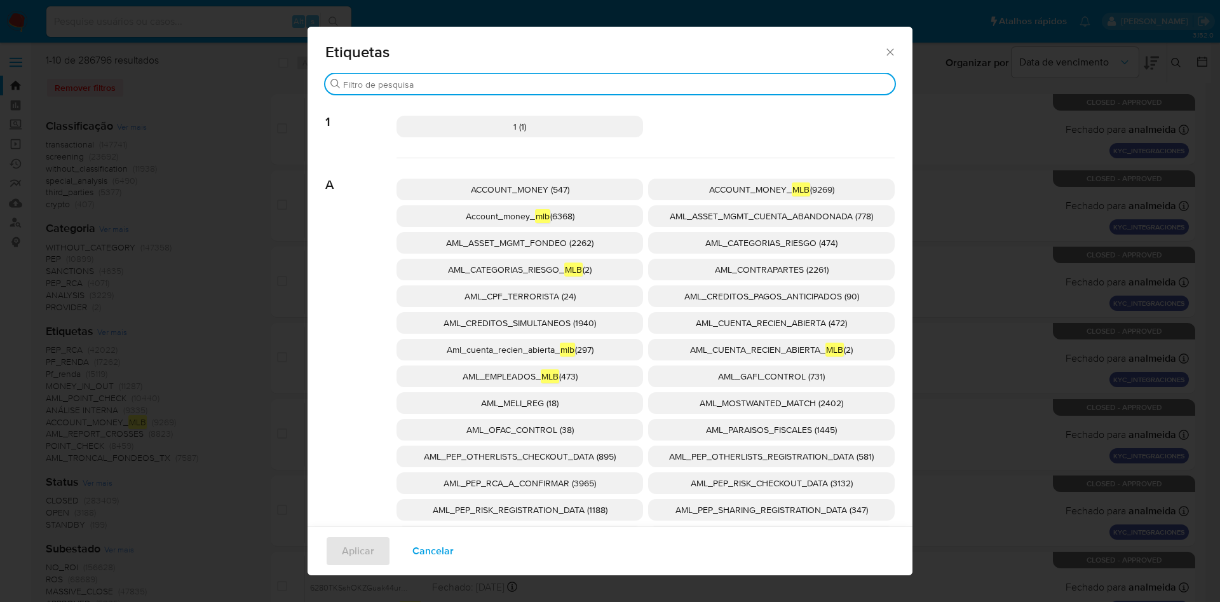
drag, startPoint x: 453, startPoint y: 79, endPoint x: 460, endPoint y: 84, distance: 7.8
click at [456, 83] on input "Buscar" at bounding box center [616, 84] width 547 height 11
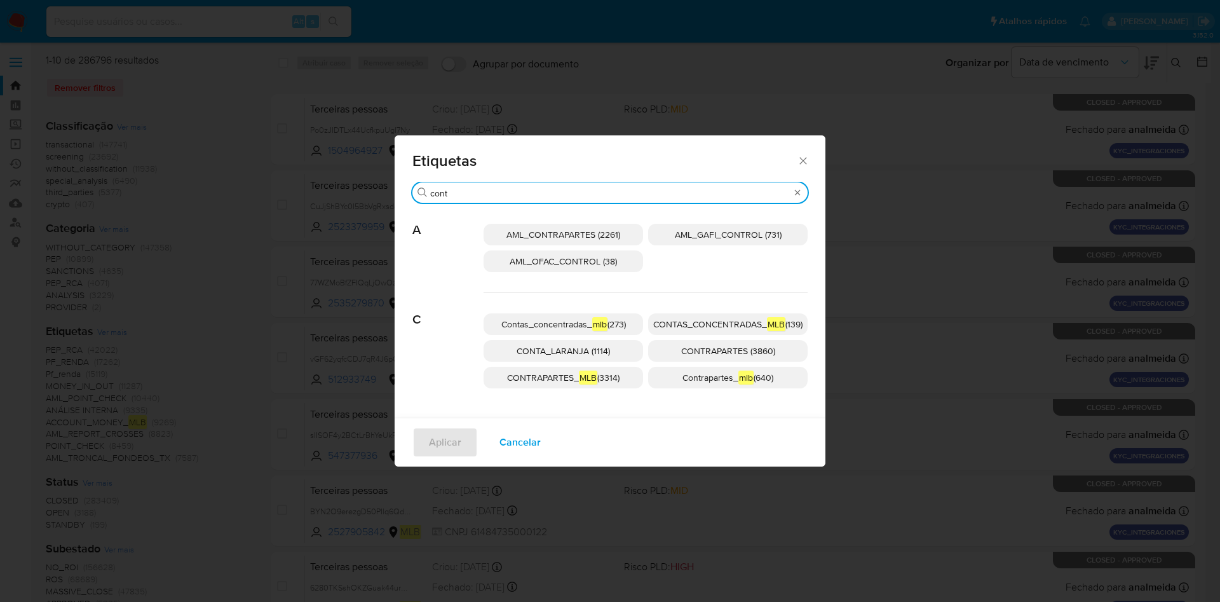
type input "cont"
drag, startPoint x: 805, startPoint y: 170, endPoint x: 810, endPoint y: 167, distance: 6.5
click at [806, 170] on div "Etiquetas" at bounding box center [610, 158] width 431 height 46
click at [808, 167] on div "Etiquetas" at bounding box center [610, 158] width 431 height 46
click at [808, 161] on icon "Fechar" at bounding box center [803, 160] width 13 height 13
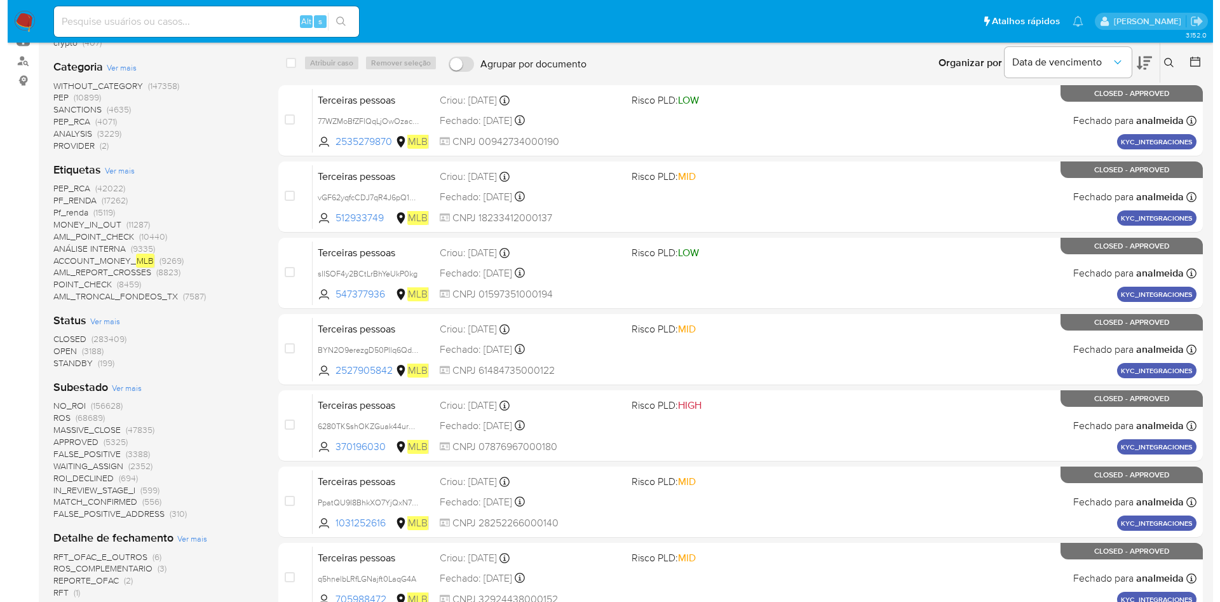
scroll to position [191, 0]
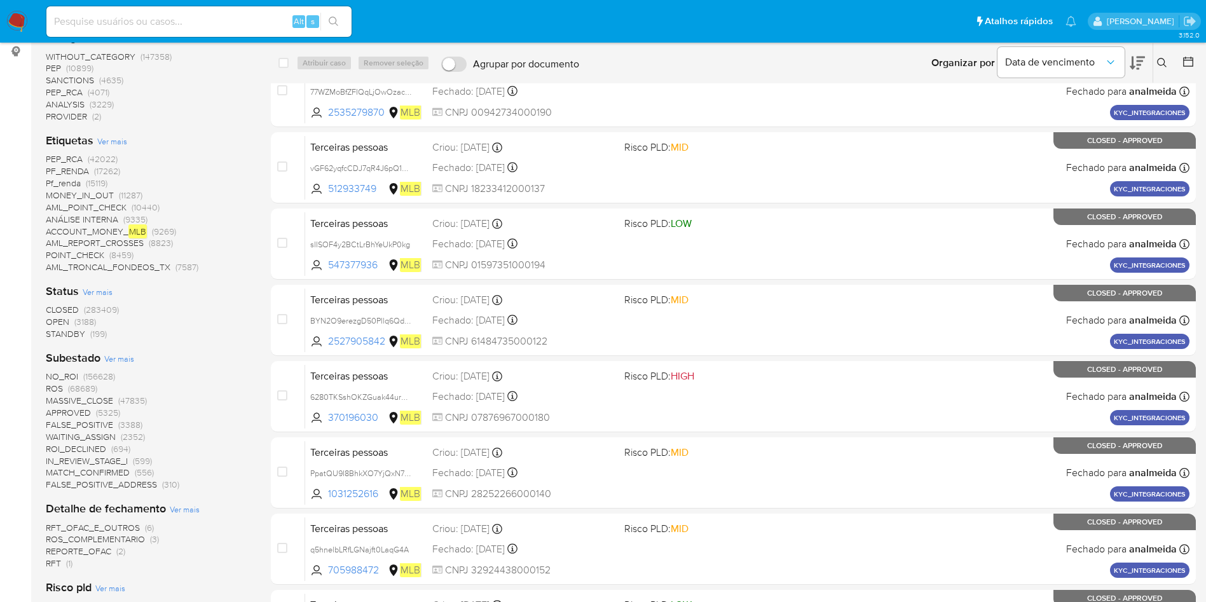
click at [120, 364] on span "Ver mais" at bounding box center [119, 358] width 30 height 11
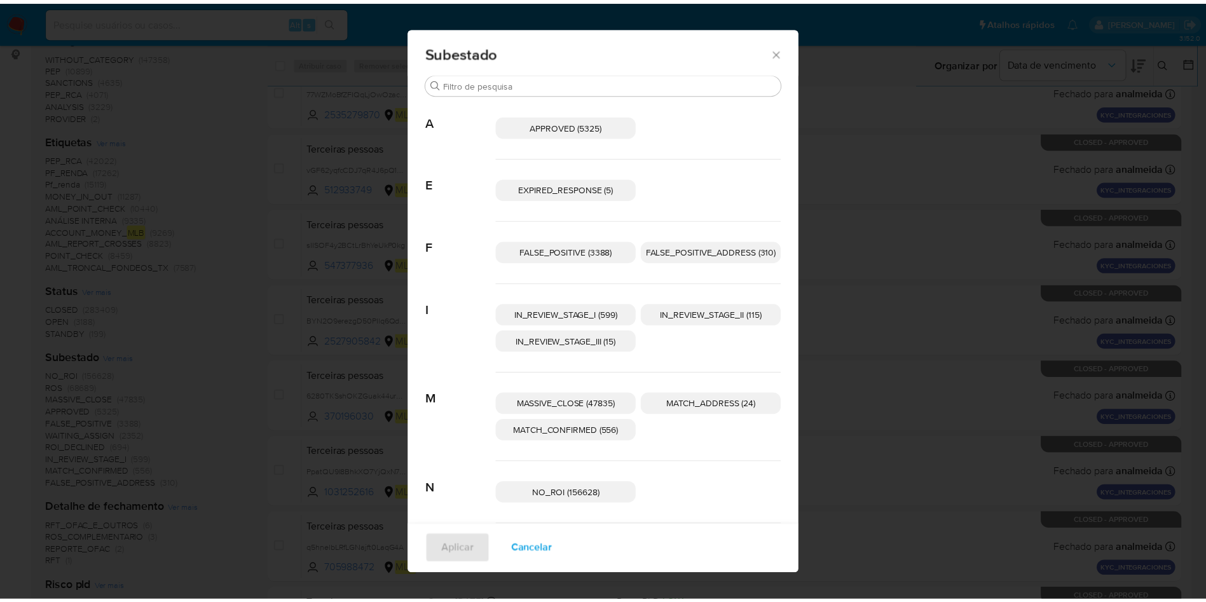
scroll to position [0, 0]
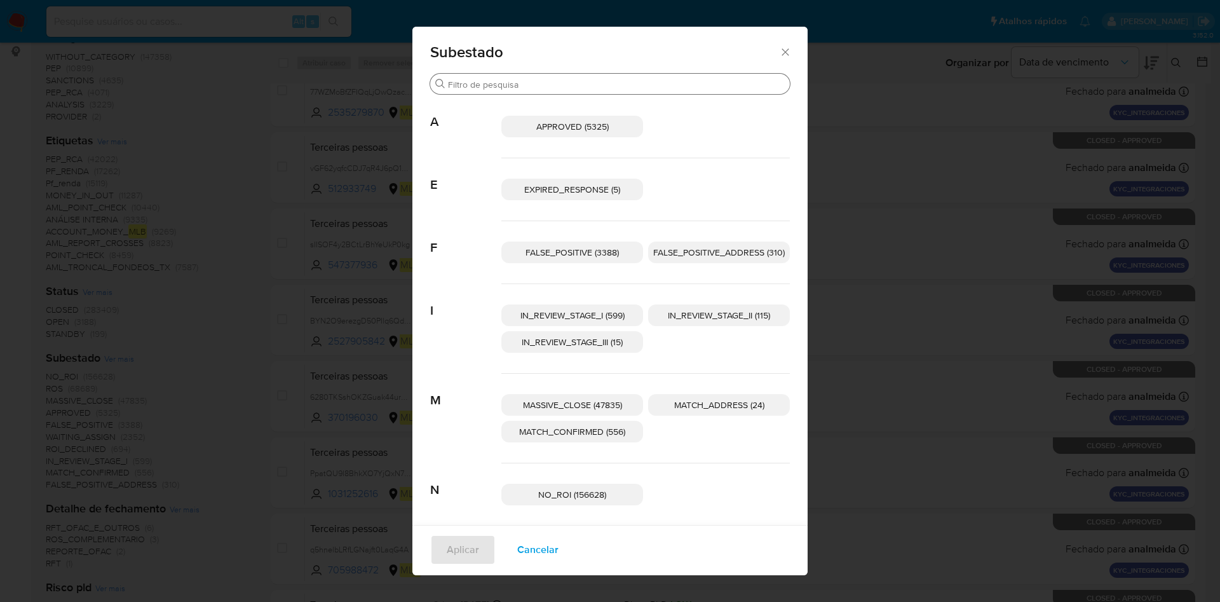
click at [532, 86] on input "Buscar" at bounding box center [616, 84] width 337 height 11
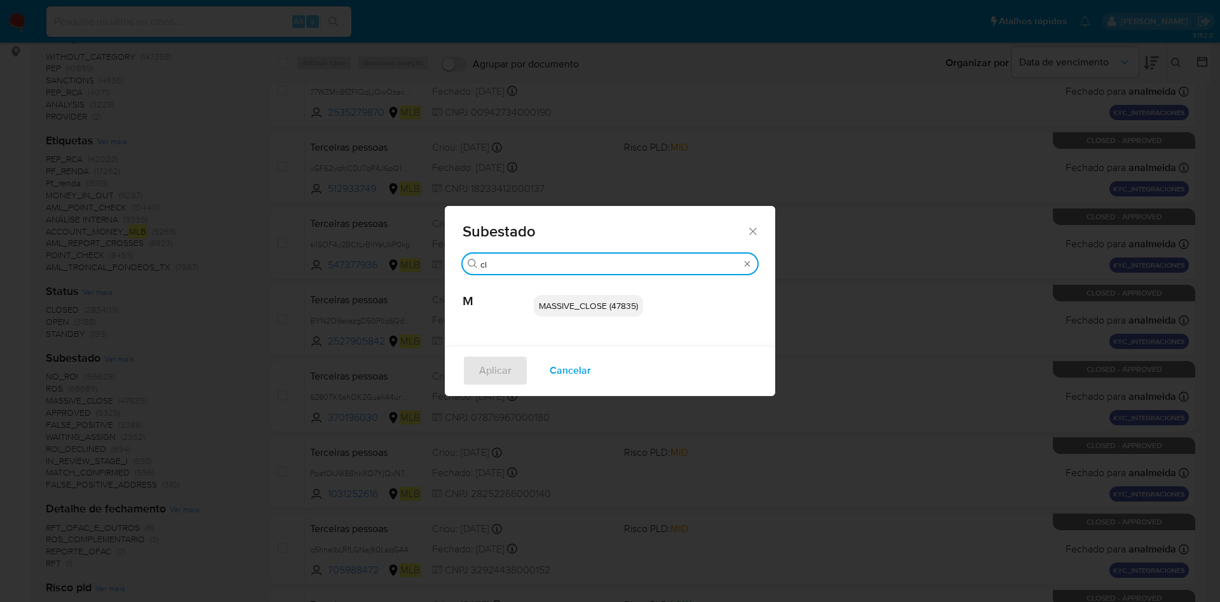
type input "c"
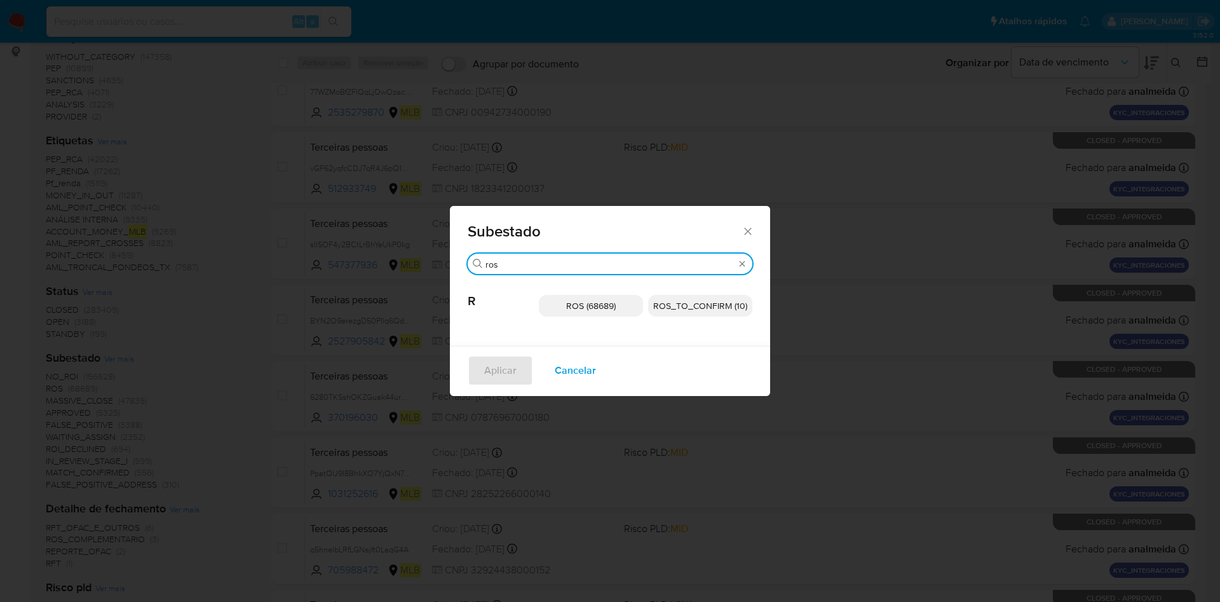
type input "ros"
click at [596, 303] on span "ROS (68689)" at bounding box center [591, 305] width 50 height 13
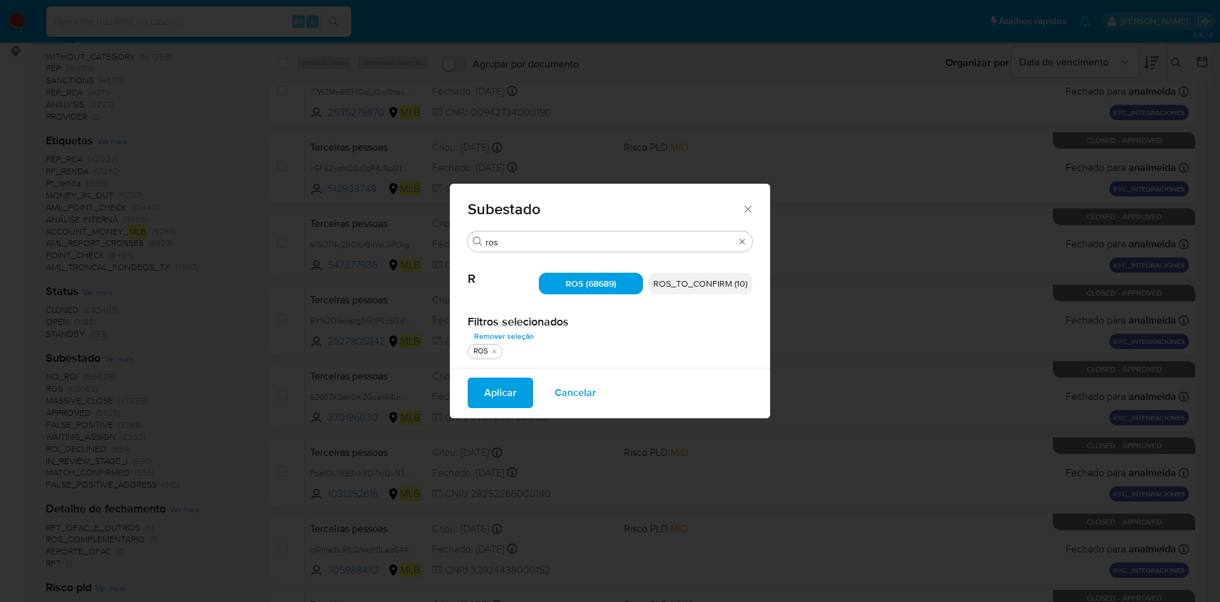
click at [744, 209] on icon "Fechar" at bounding box center [748, 209] width 13 height 13
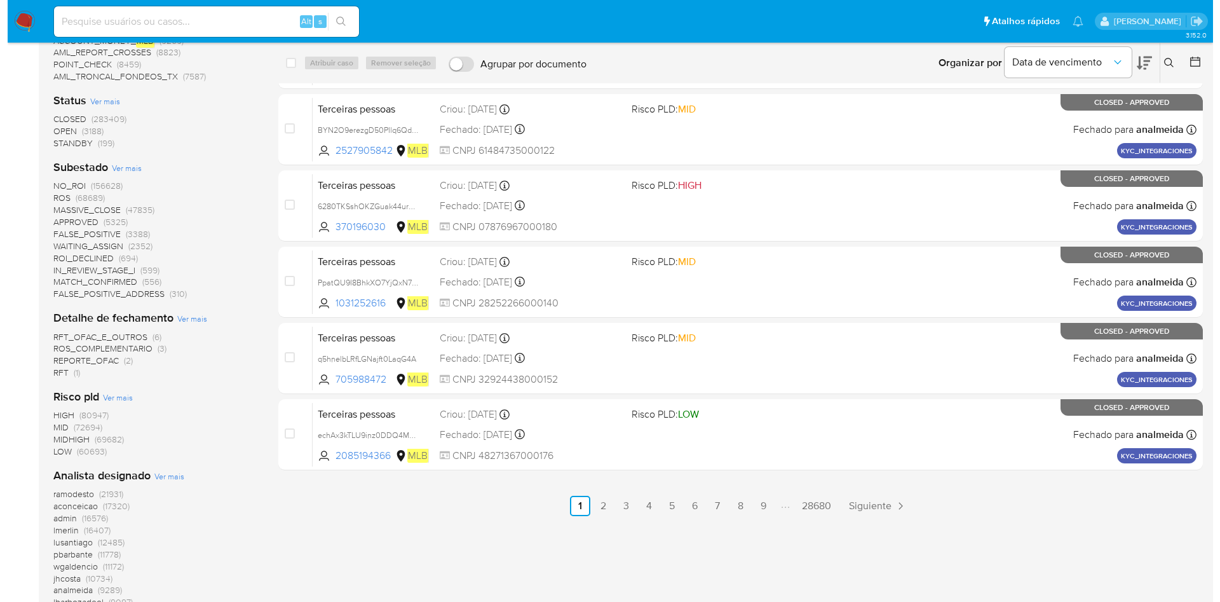
scroll to position [477, 0]
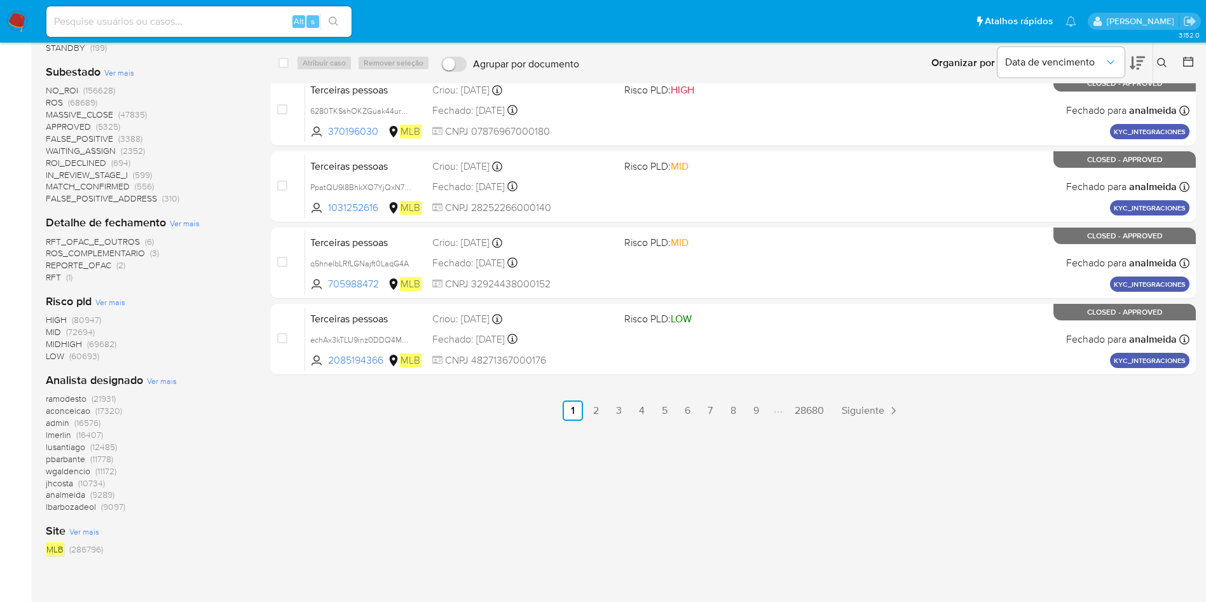
click at [158, 379] on span "Ver mais" at bounding box center [162, 380] width 30 height 11
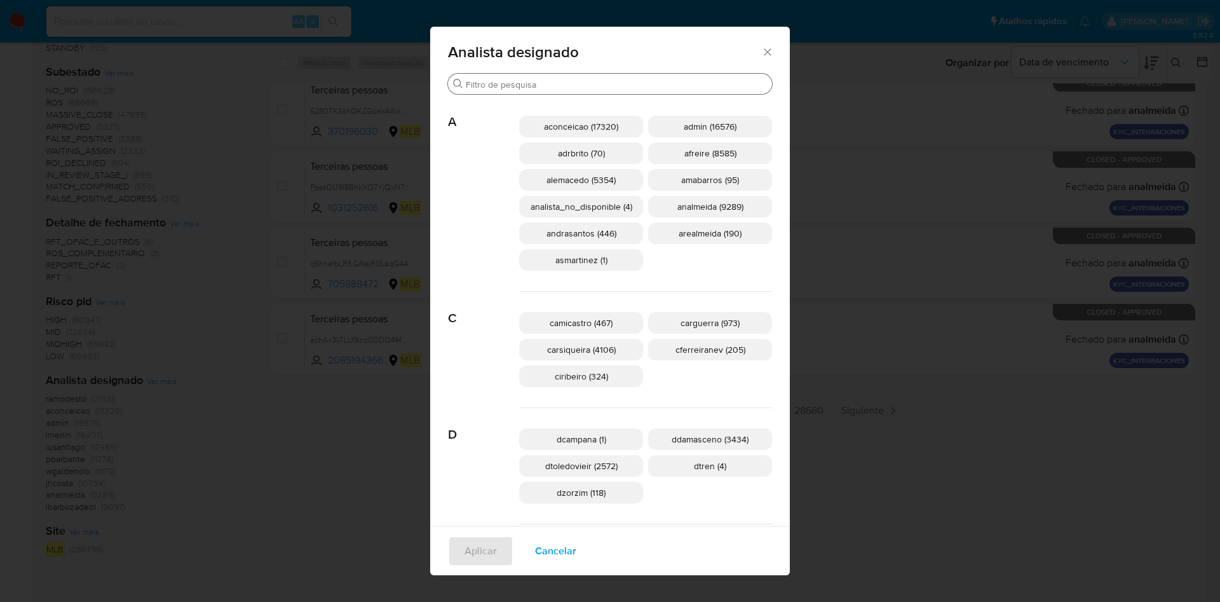
click at [525, 85] on input "Buscar" at bounding box center [616, 84] width 301 height 11
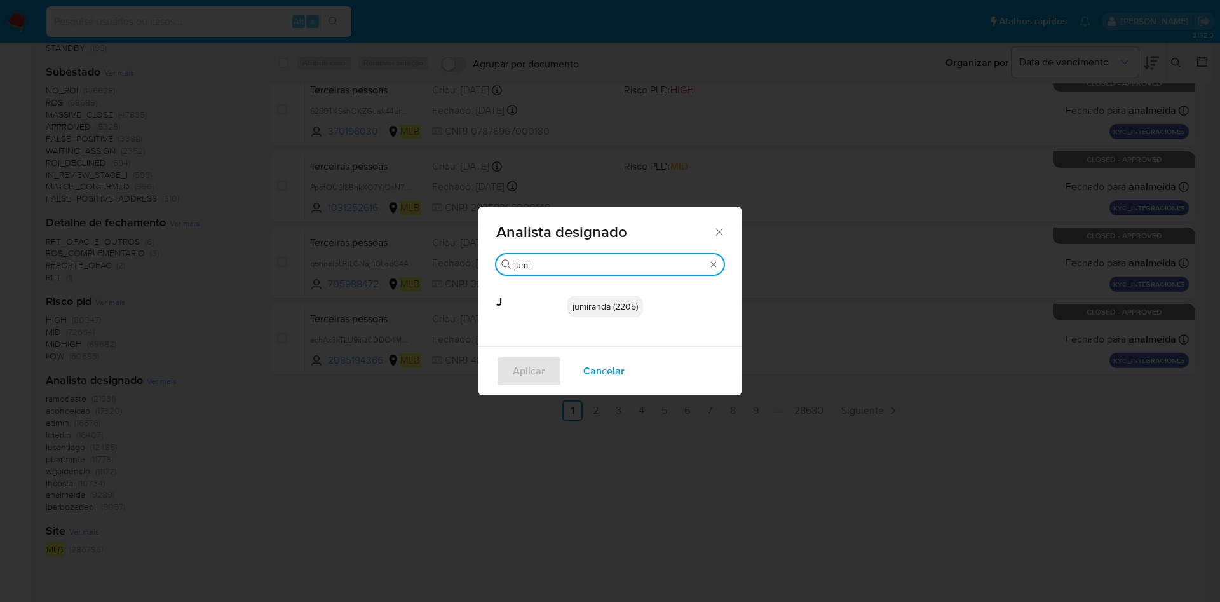
type input "jumi"
click at [599, 307] on span "jumiranda (2205)" at bounding box center [605, 306] width 65 height 13
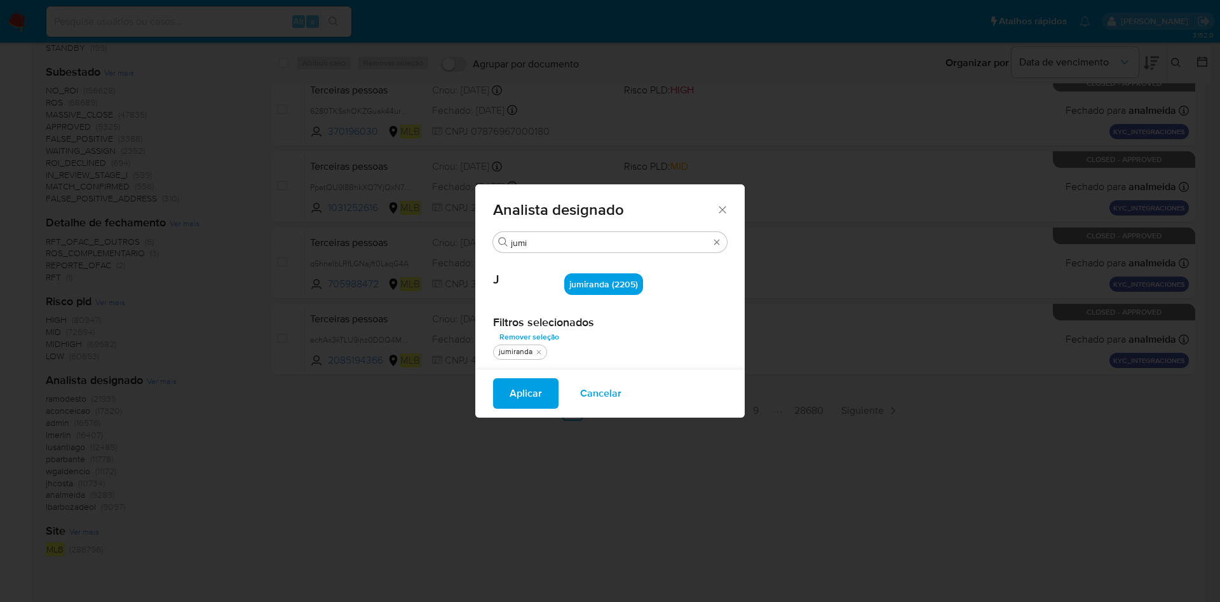
click at [516, 382] on span "Aplicar" at bounding box center [526, 393] width 32 height 28
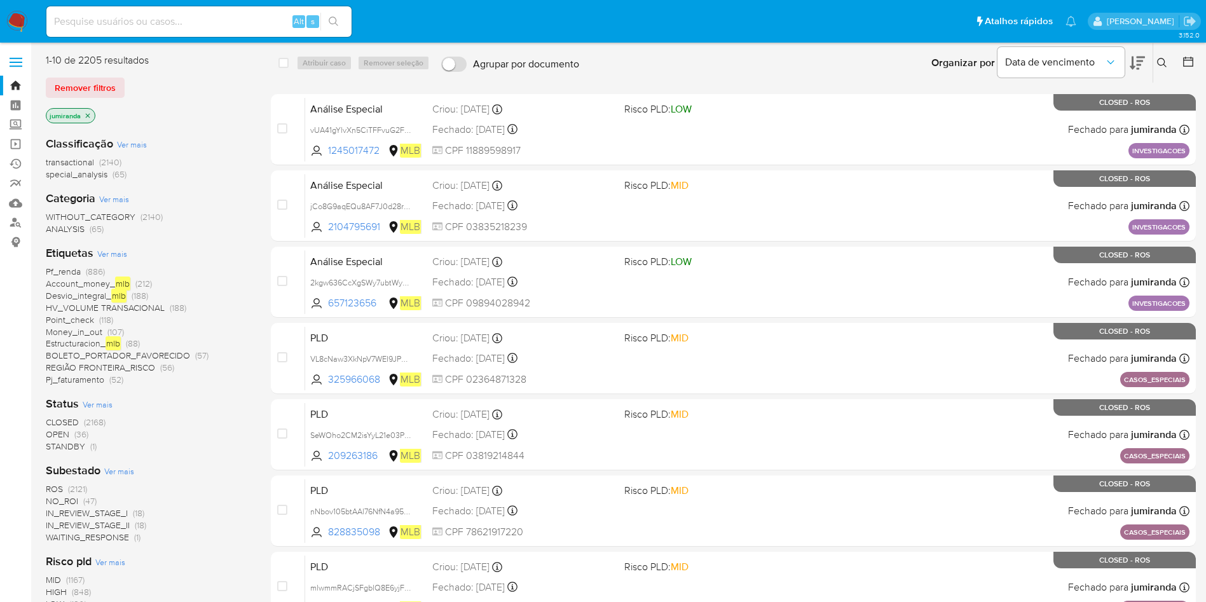
click at [116, 245] on div "Etiquetas Ver mais Pf_renda (886) Account_money_ mlb (212) Desvio_integral_ mlb…" at bounding box center [148, 315] width 205 height 140
click at [116, 252] on span "Ver mais" at bounding box center [112, 253] width 30 height 11
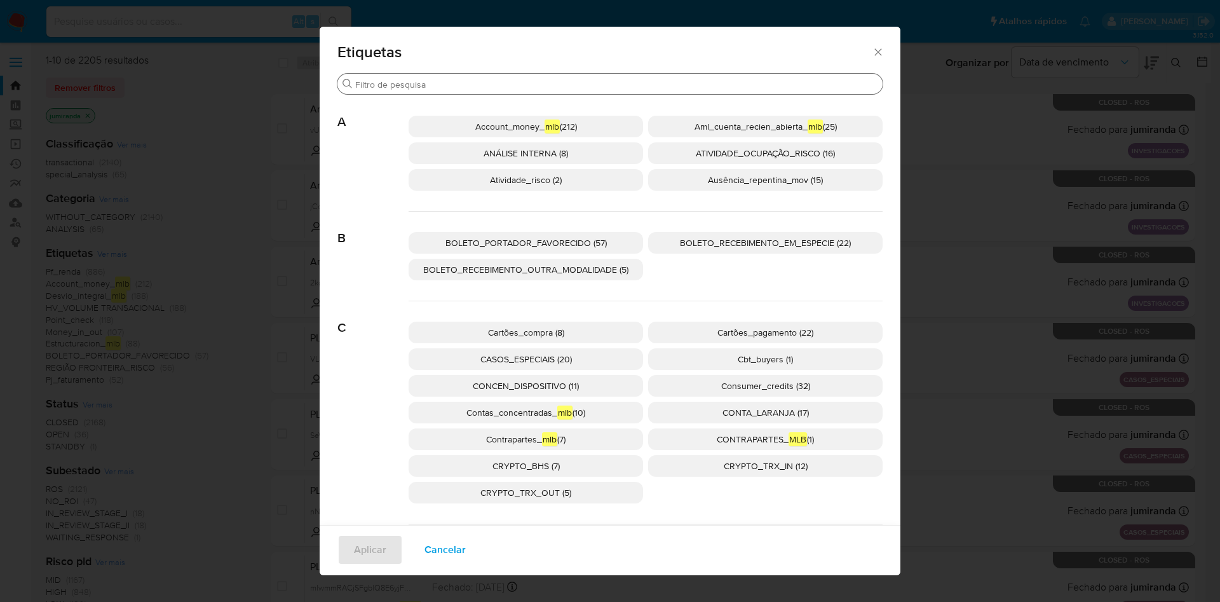
click at [513, 80] on input "Buscar" at bounding box center [616, 84] width 523 height 11
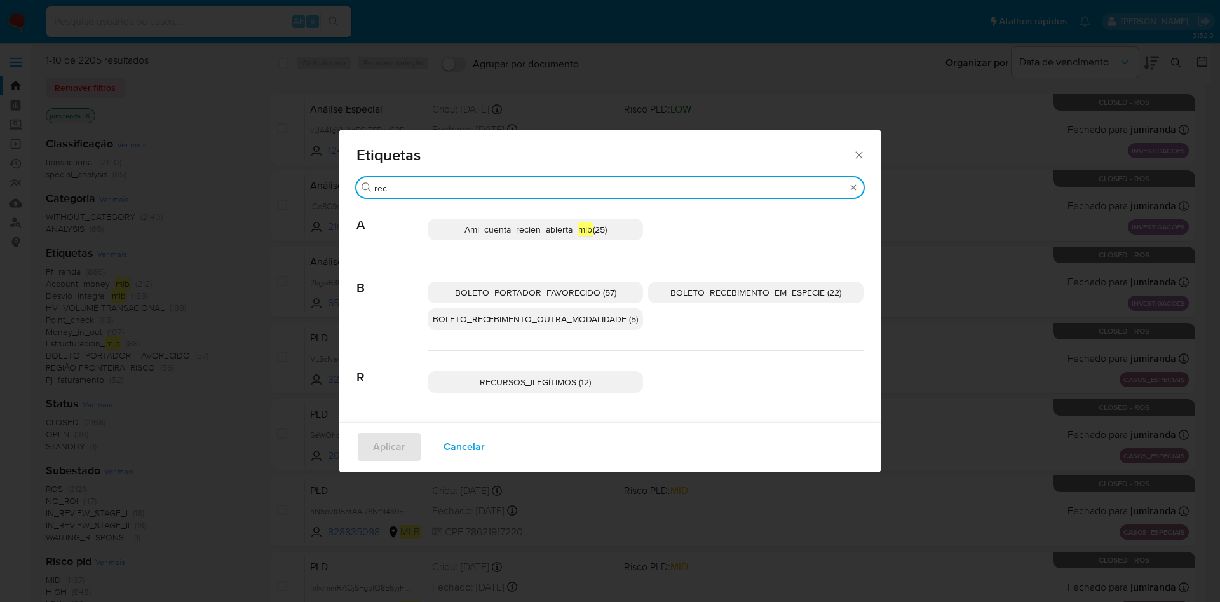
type input "rec"
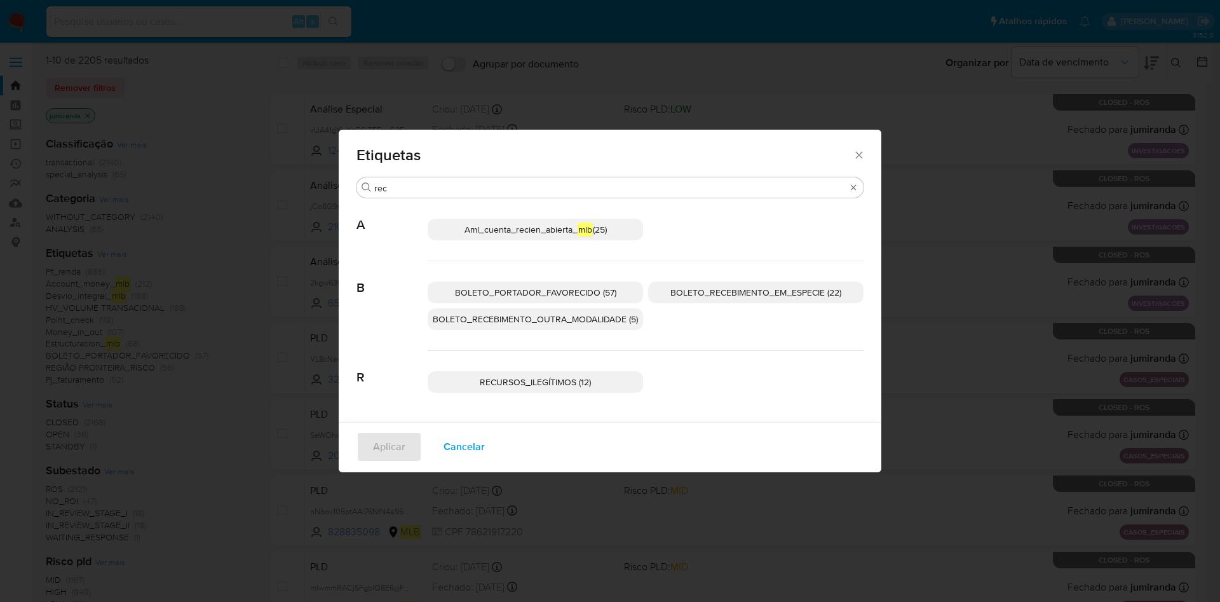
click at [528, 231] on span "Aml_cuenta_recien_abierta_ mlb (25)" at bounding box center [536, 229] width 142 height 14
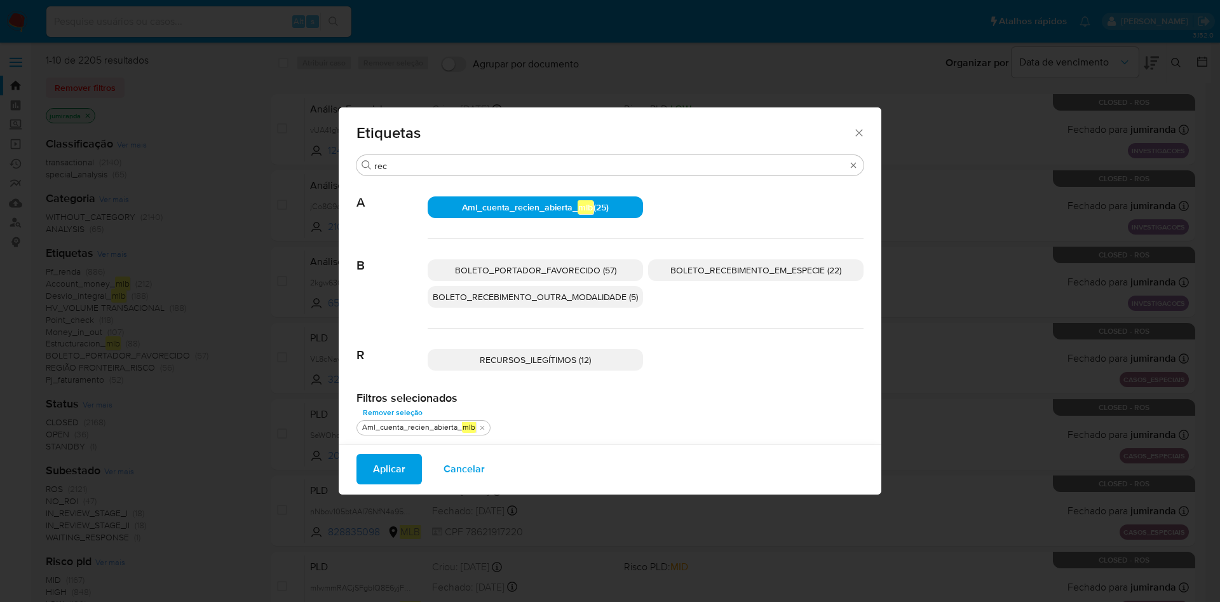
click at [384, 470] on span "Aplicar" at bounding box center [389, 469] width 32 height 28
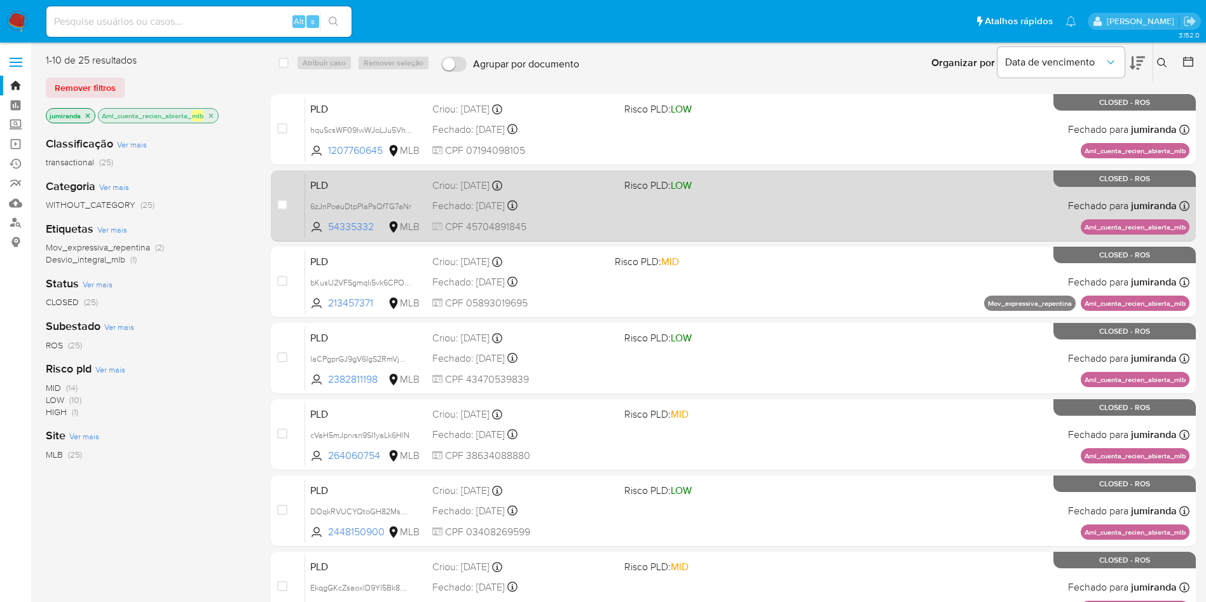
click at [819, 212] on div "PLD 6zJnPoeuDtpPIaPsQfTG7aNr 54335332 MLB Risco PLD: LOW Criou: 12/07/2025 Crio…" at bounding box center [747, 206] width 884 height 64
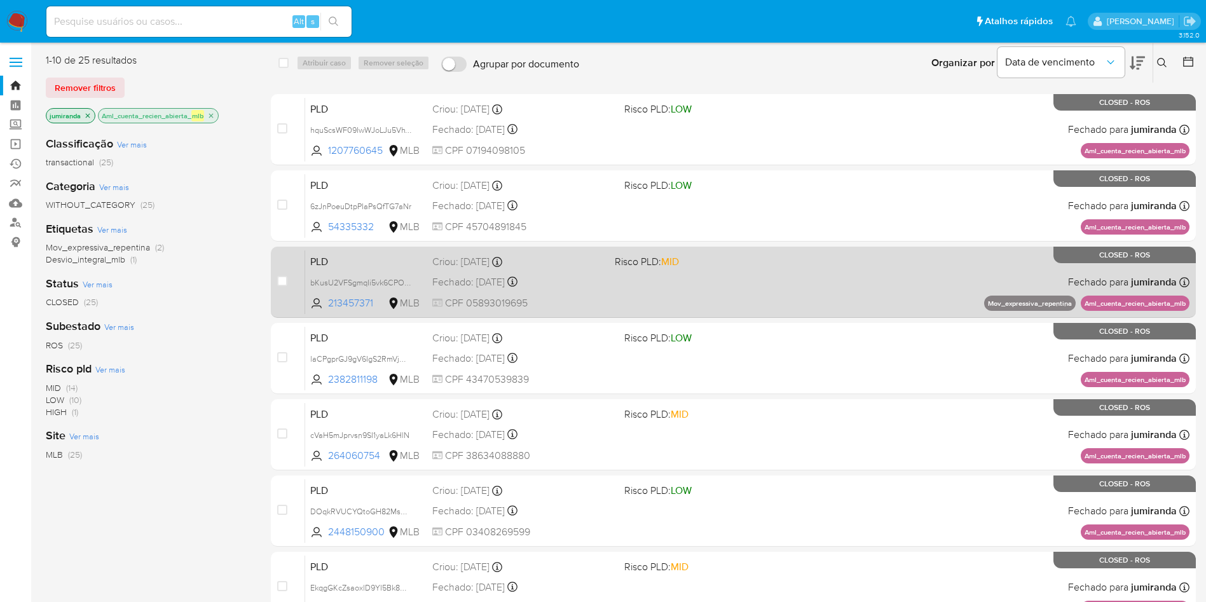
click at [833, 283] on div "PLD bKusU2VFSgmqIi5vk6CPOFLR 213457371 MLB Risco PLD: MID Criou: 12/07/2025 Cri…" at bounding box center [747, 282] width 884 height 64
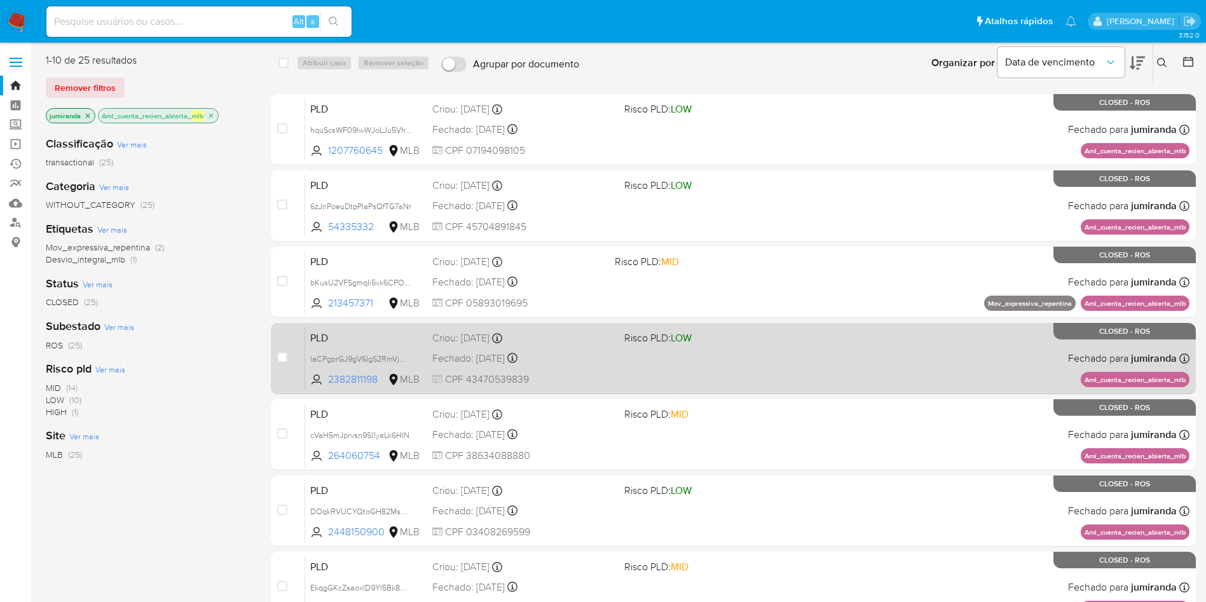
click at [798, 357] on div "PLD laCPgprGJ9gV6IgS2RmVjQdD 2382811198 MLB Risco PLD: LOW Criou: 12/07/2025 Cr…" at bounding box center [747, 358] width 884 height 64
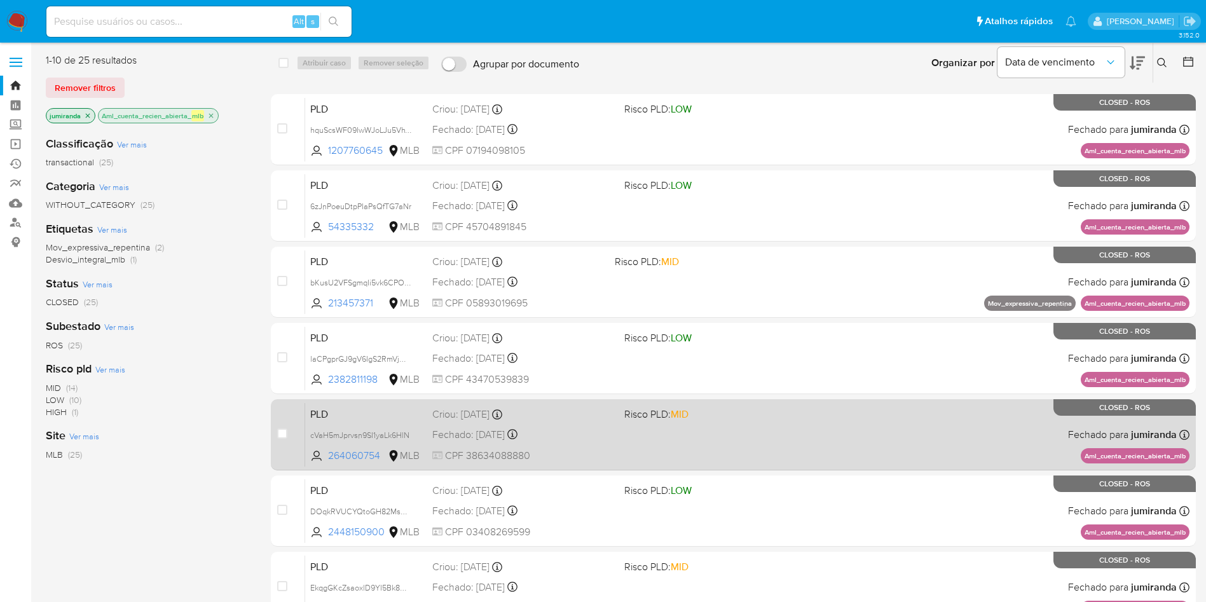
click at [788, 418] on span "Risco PLD: MID" at bounding box center [715, 413] width 182 height 17
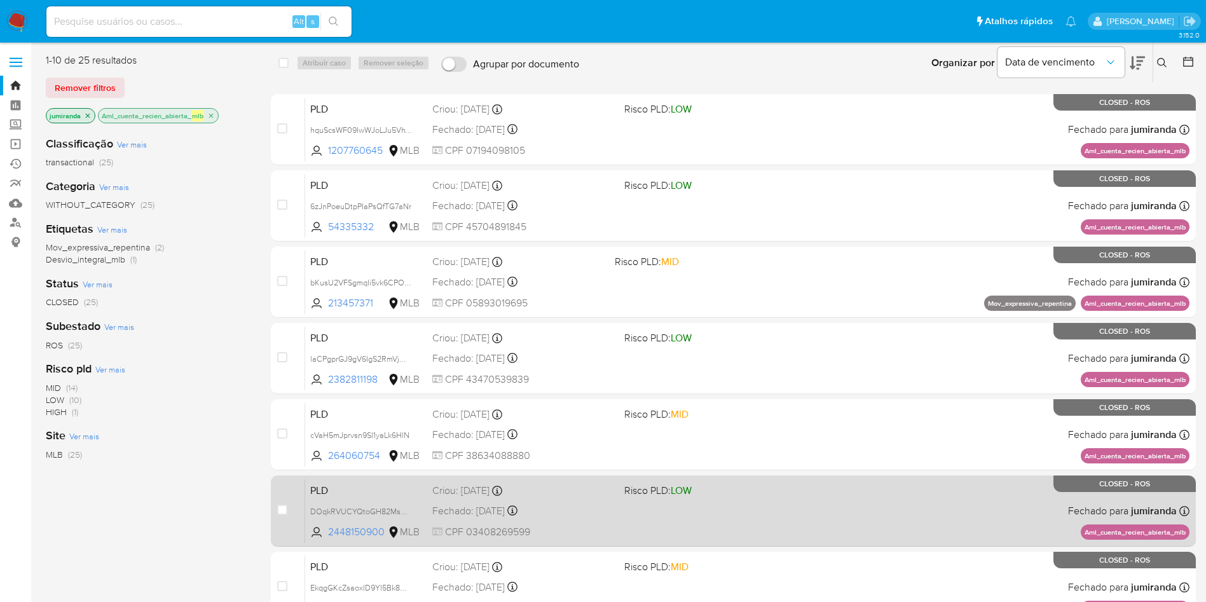
click at [788, 495] on span "Risco PLD: LOW" at bounding box center [715, 489] width 182 height 17
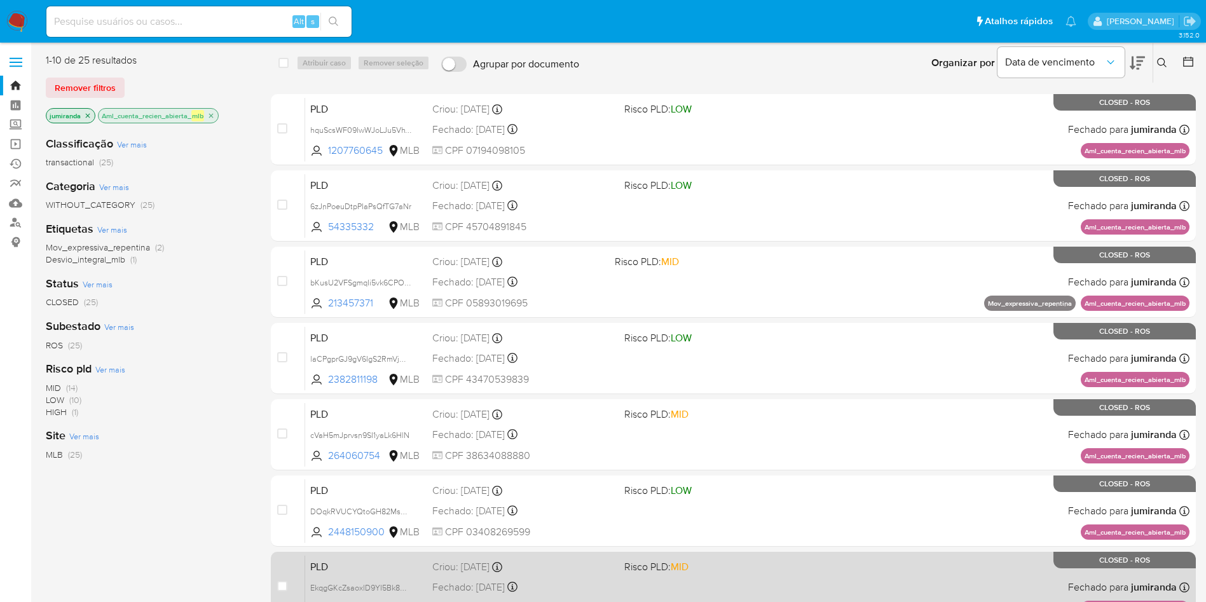
click at [794, 568] on span "Risco PLD: MID" at bounding box center [715, 565] width 182 height 17
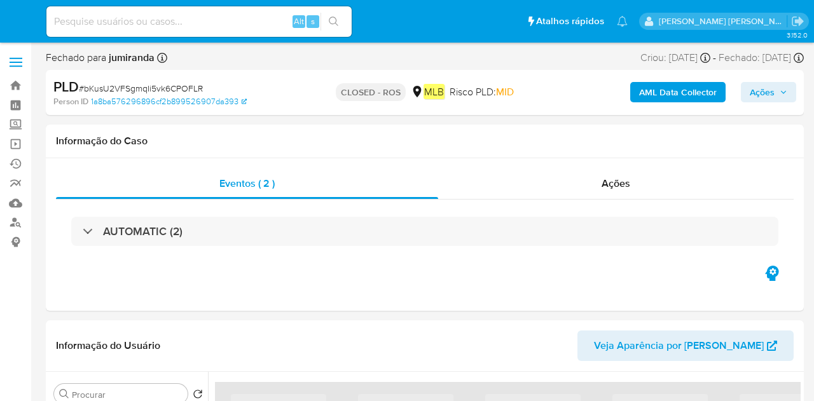
select select "10"
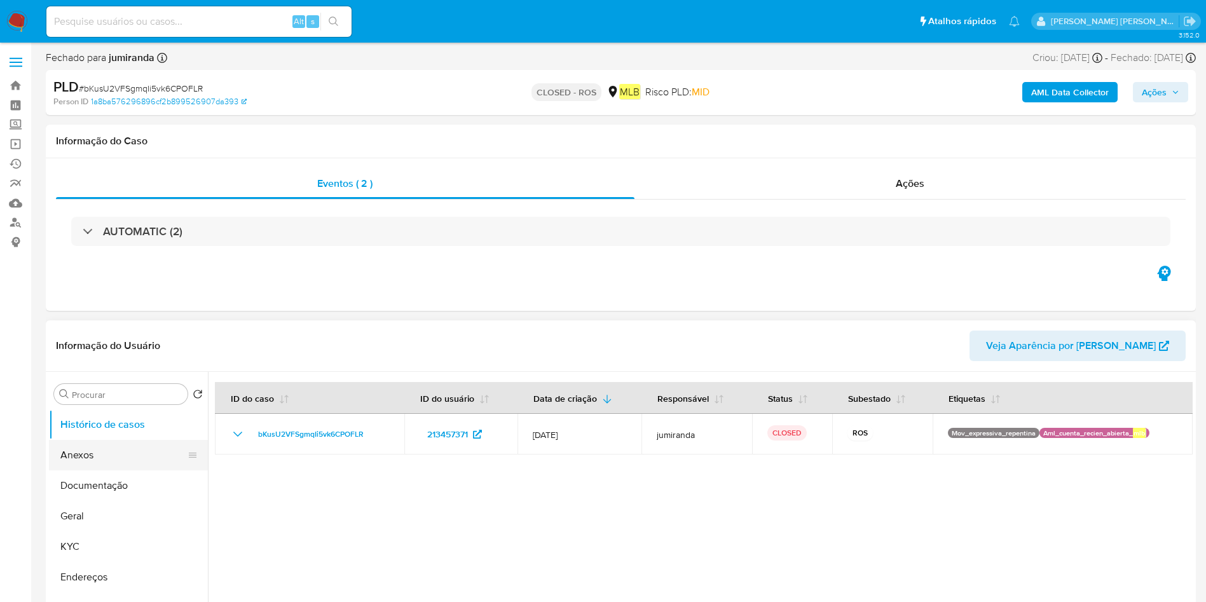
click at [98, 400] on button "Anexos" at bounding box center [123, 455] width 149 height 31
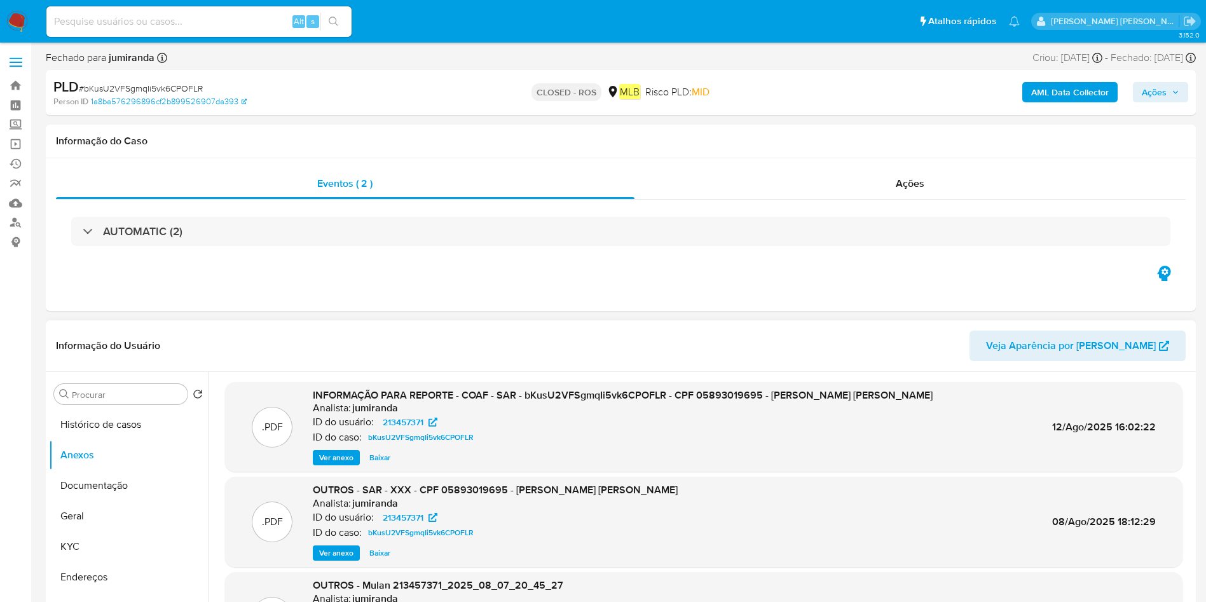
click at [346, 400] on span "Ver anexo" at bounding box center [336, 457] width 34 height 13
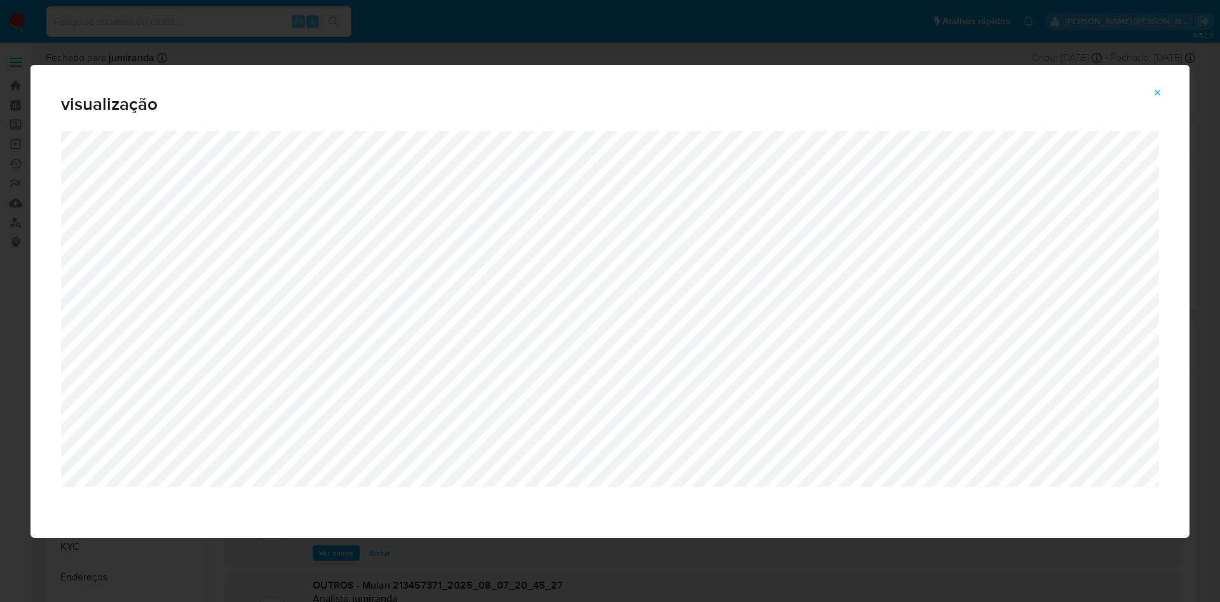
click at [472, 35] on div "visualização" at bounding box center [610, 301] width 1220 height 602
click at [813, 88] on icon "Attachment preview" at bounding box center [1158, 93] width 10 height 10
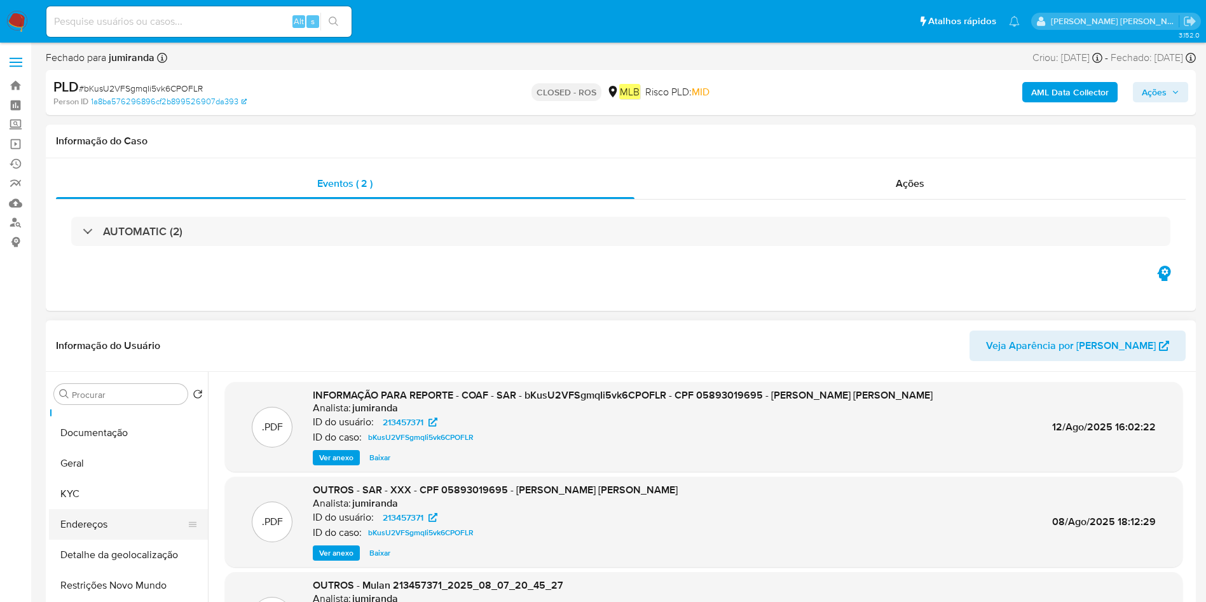
scroll to position [95, 0]
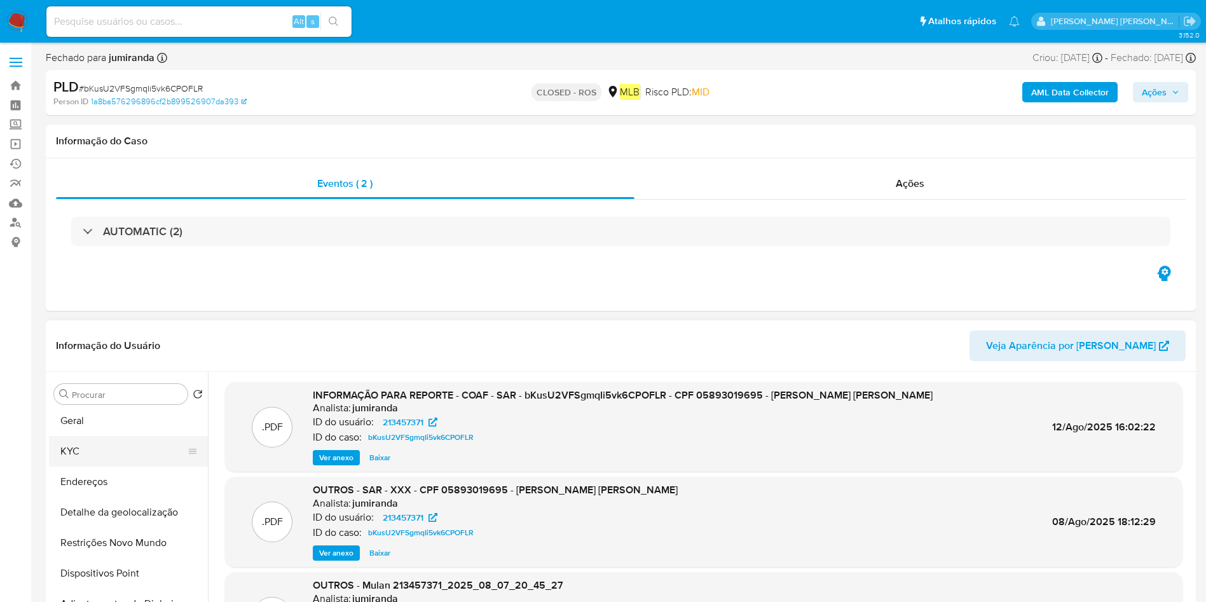
click at [114, 400] on button "KYC" at bounding box center [123, 451] width 149 height 31
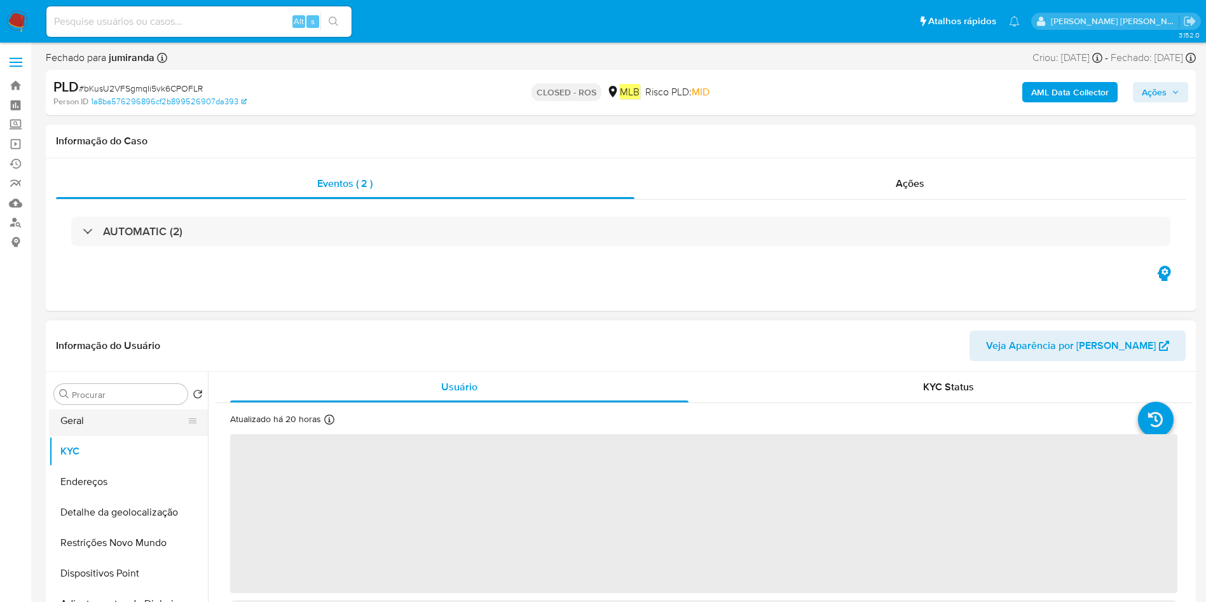
click at [123, 400] on button "Geral" at bounding box center [123, 421] width 149 height 31
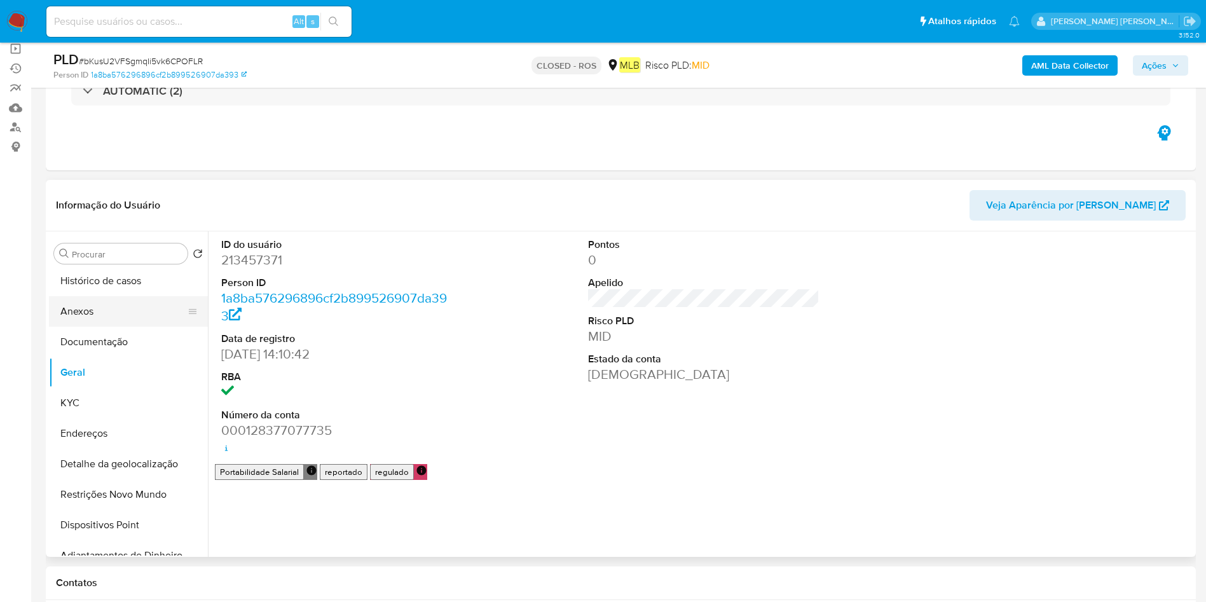
scroll to position [0, 0]
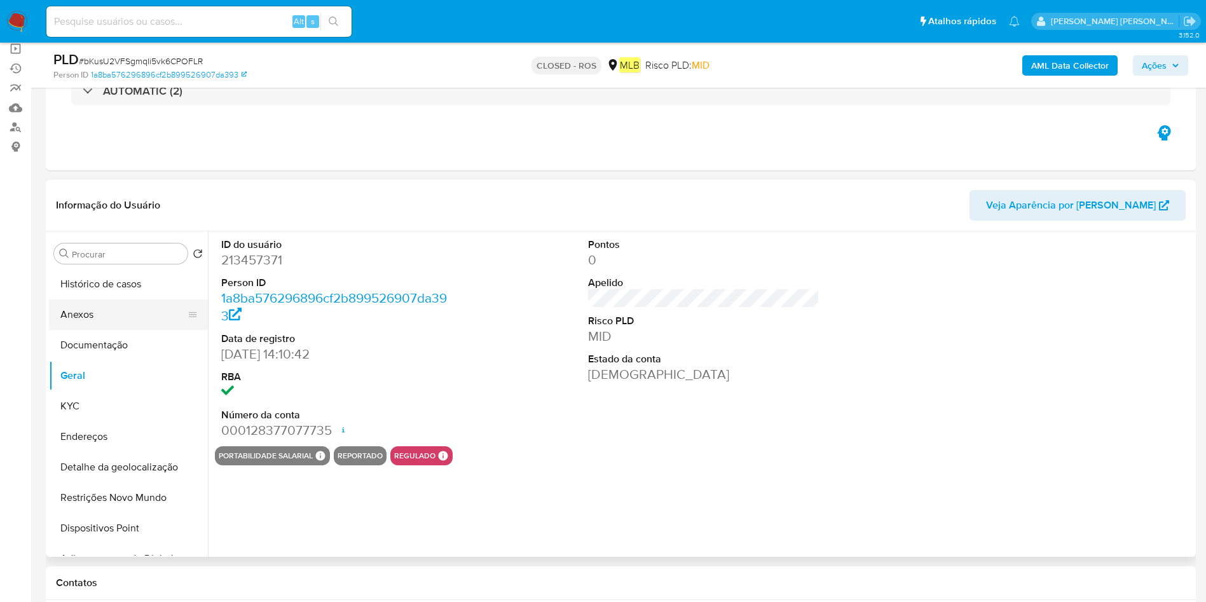
click at [98, 325] on button "Anexos" at bounding box center [123, 314] width 149 height 31
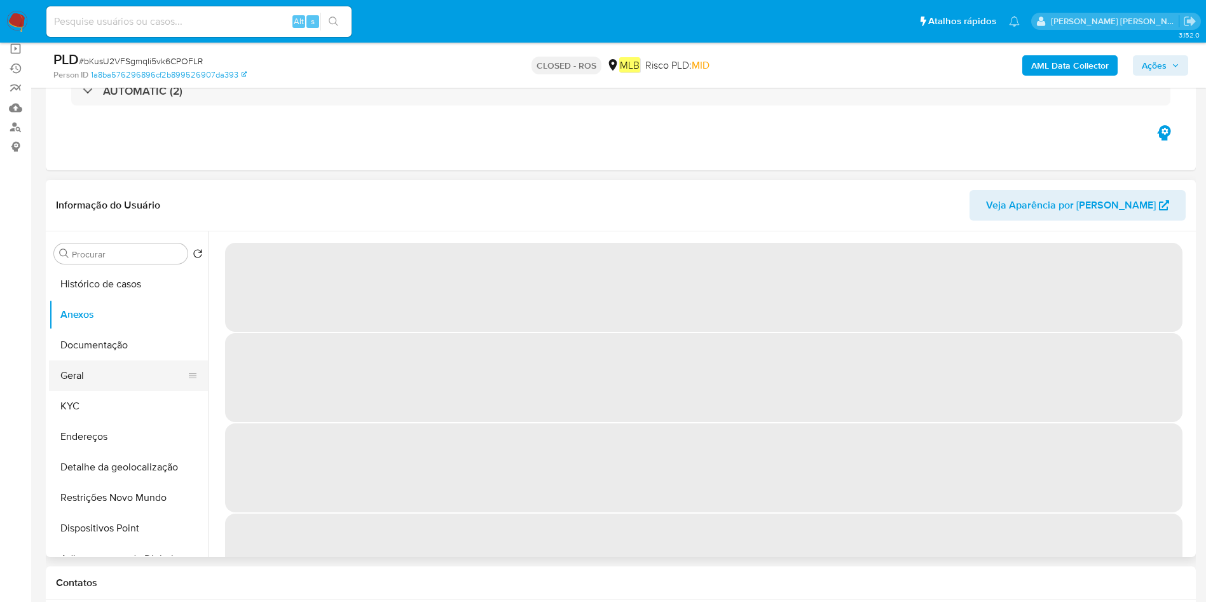
click at [107, 377] on button "Geral" at bounding box center [123, 375] width 149 height 31
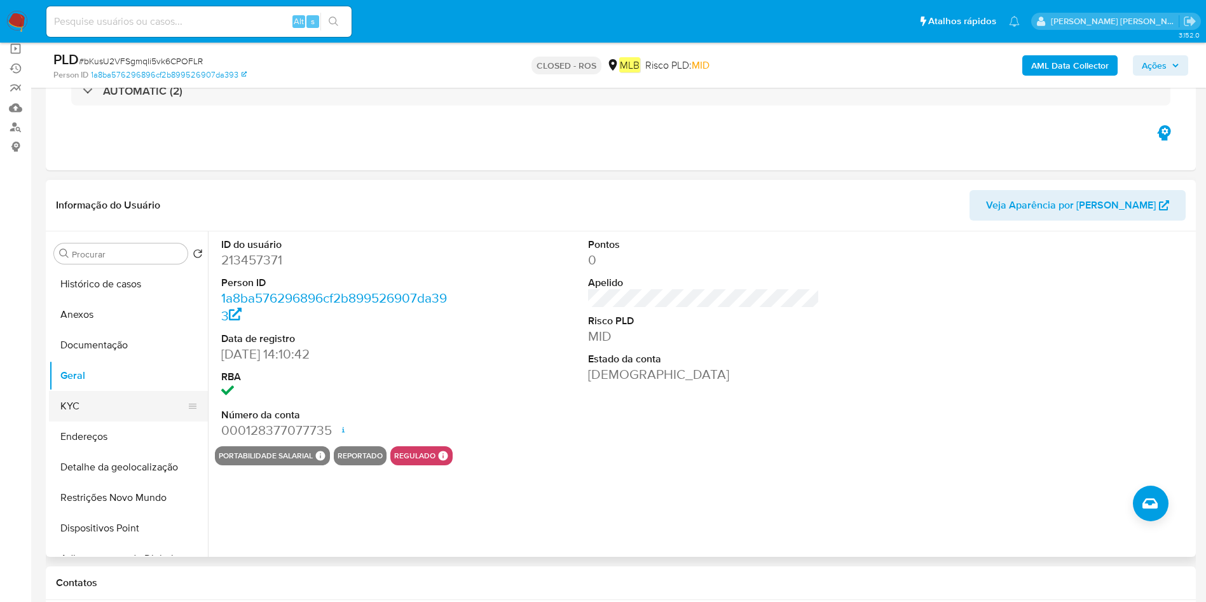
click at [104, 399] on button "KYC" at bounding box center [123, 406] width 149 height 31
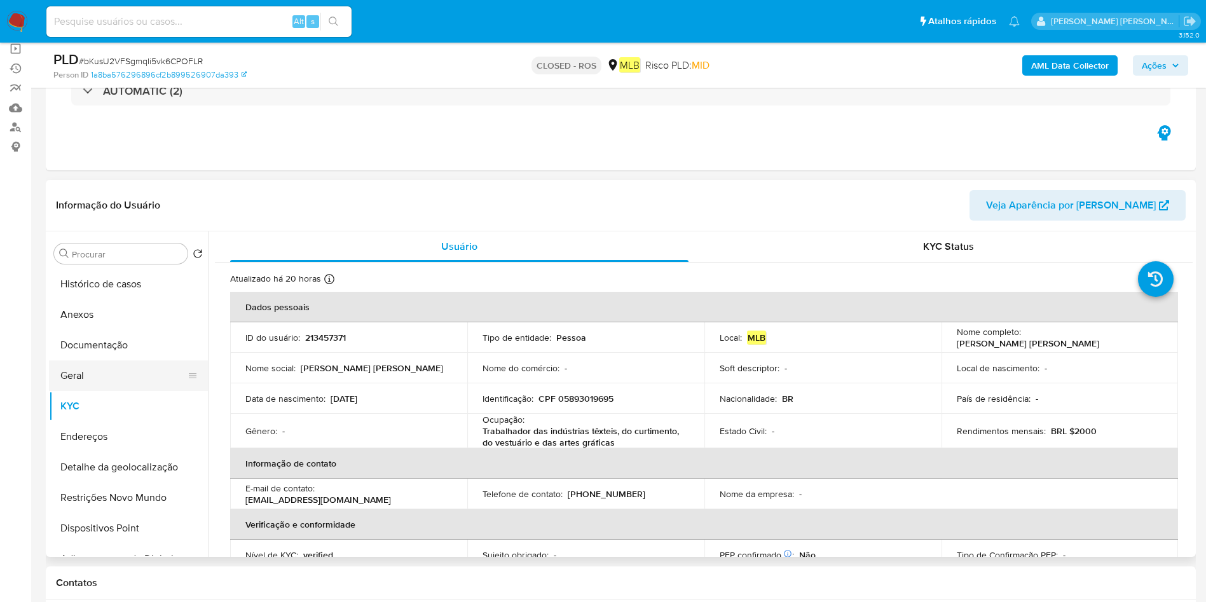
click at [79, 366] on button "Geral" at bounding box center [123, 375] width 149 height 31
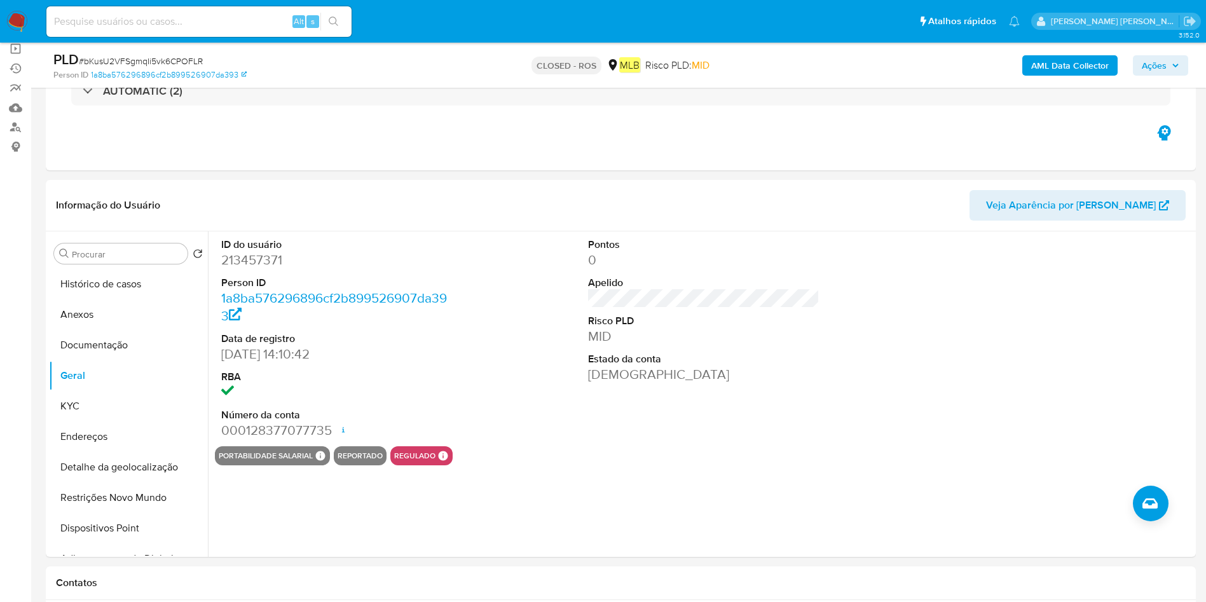
click at [243, 256] on dd "213457371" at bounding box center [337, 260] width 232 height 18
copy dd "213457371"
click at [376, 370] on dt "RBA" at bounding box center [337, 377] width 232 height 14
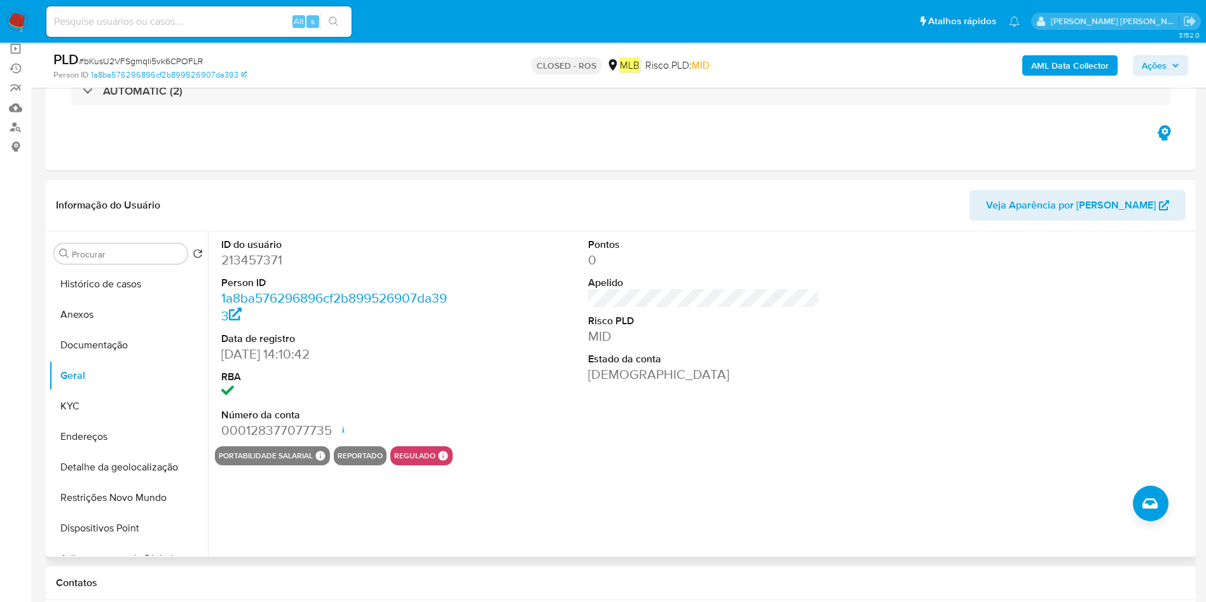
click at [279, 350] on dd "08/05/2016 14:10:42" at bounding box center [337, 354] width 232 height 18
click at [280, 351] on dd "08/05/2016 14:10:42" at bounding box center [337, 354] width 232 height 18
click at [283, 353] on dd "08/05/2016 14:10:42" at bounding box center [337, 354] width 232 height 18
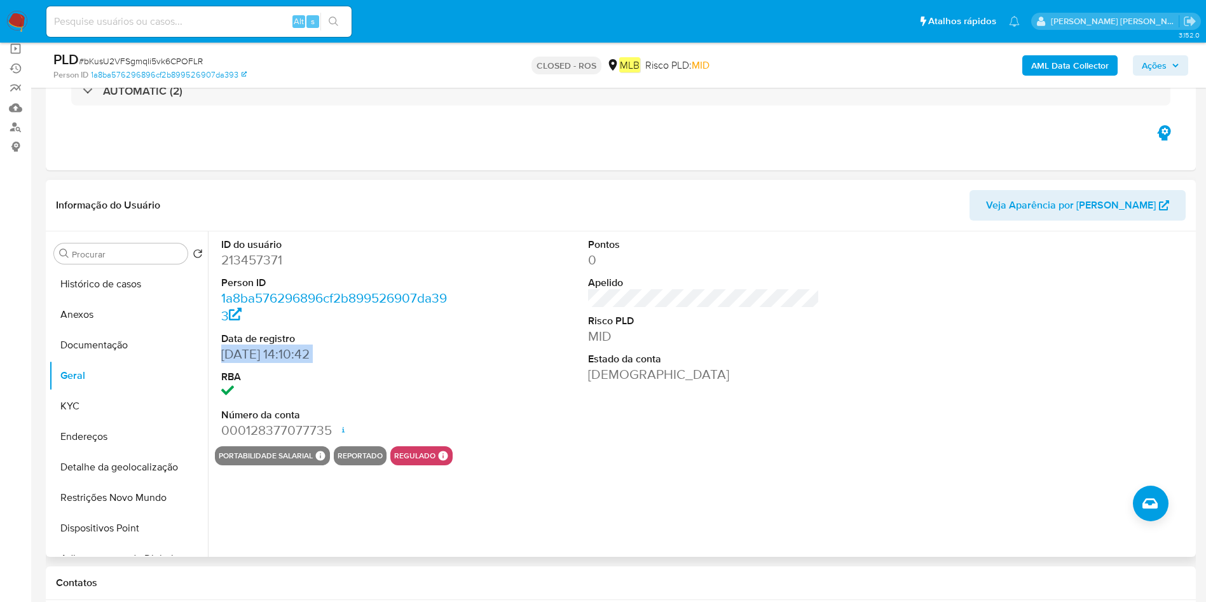
click at [283, 353] on dd "08/05/2016 14:10:42" at bounding box center [337, 354] width 232 height 18
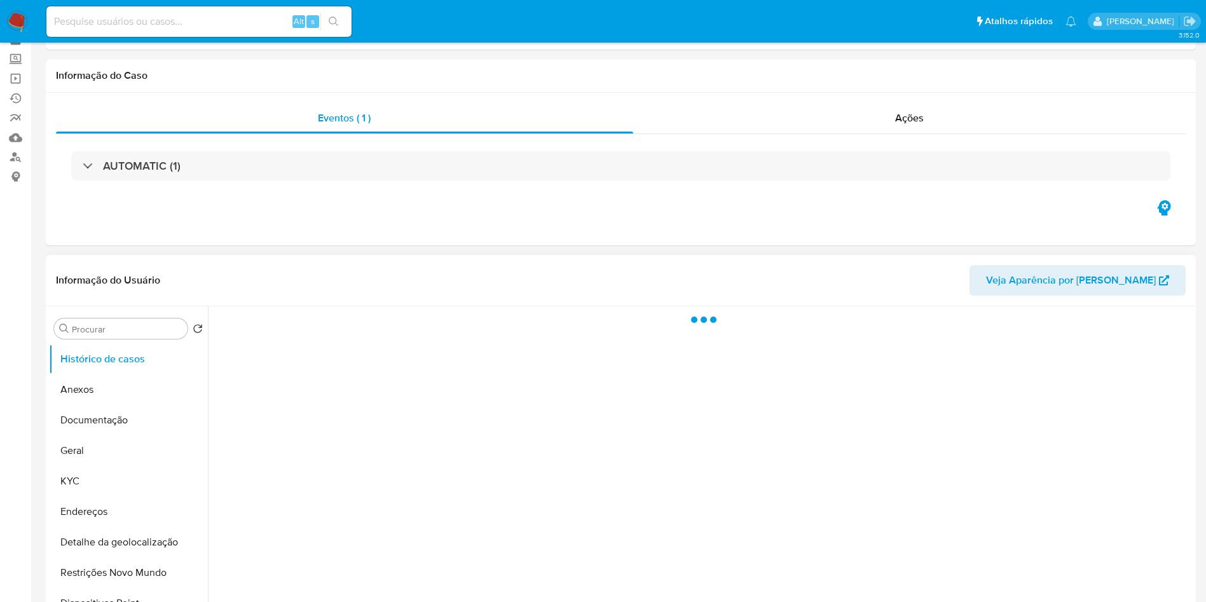
scroll to position [95, 0]
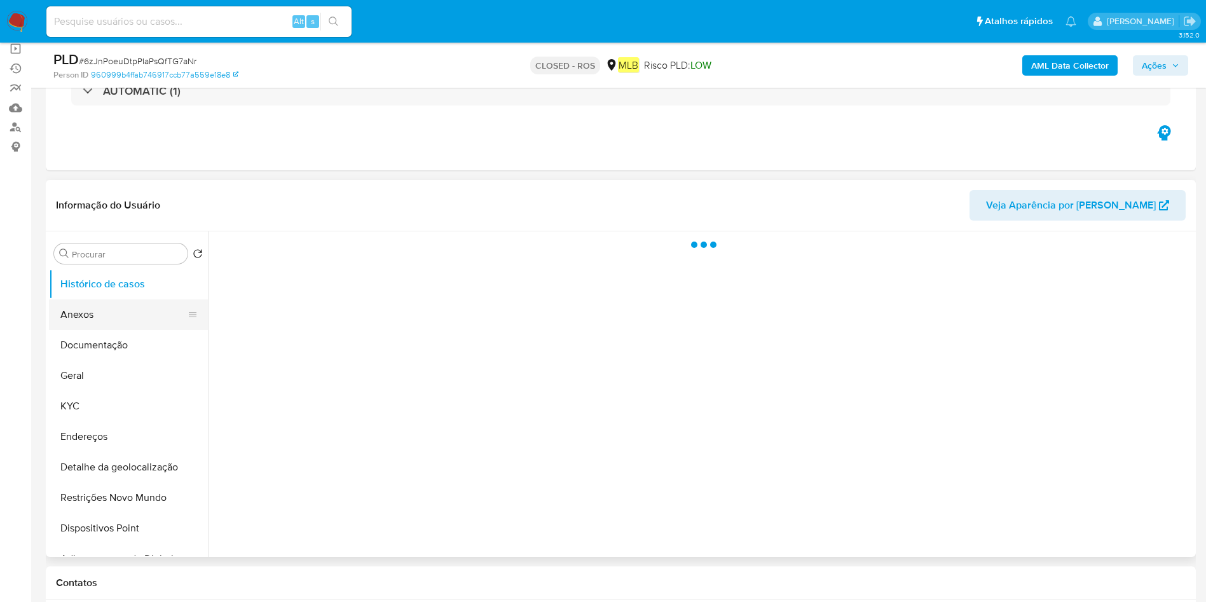
click at [80, 316] on button "Anexos" at bounding box center [123, 314] width 149 height 31
select select "10"
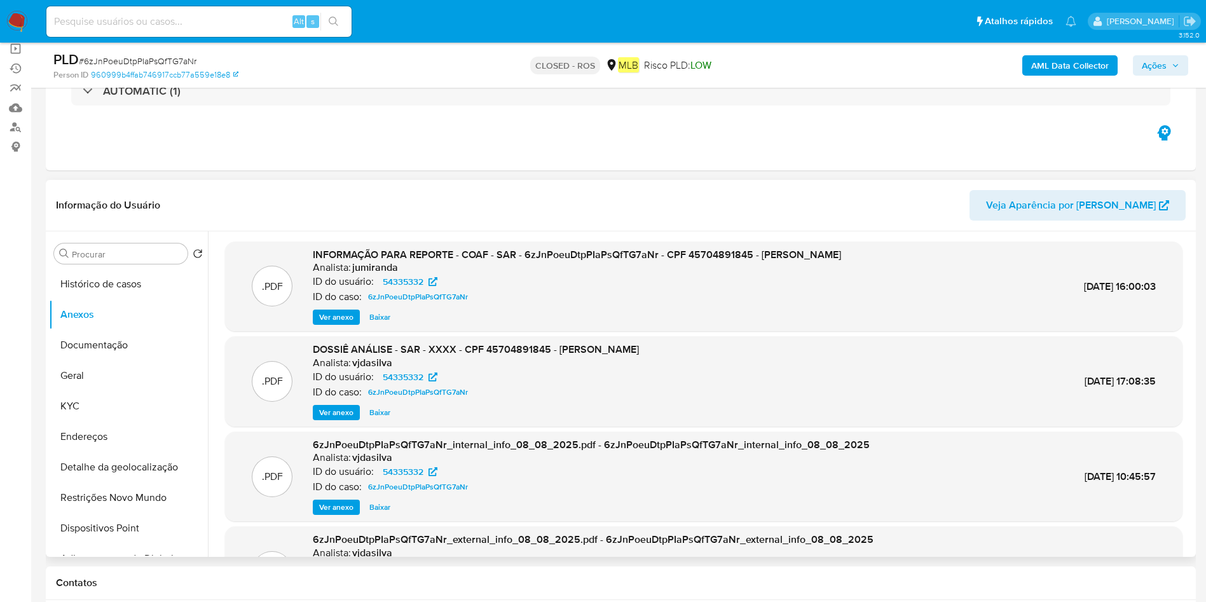
click at [337, 313] on span "Ver anexo" at bounding box center [336, 317] width 34 height 13
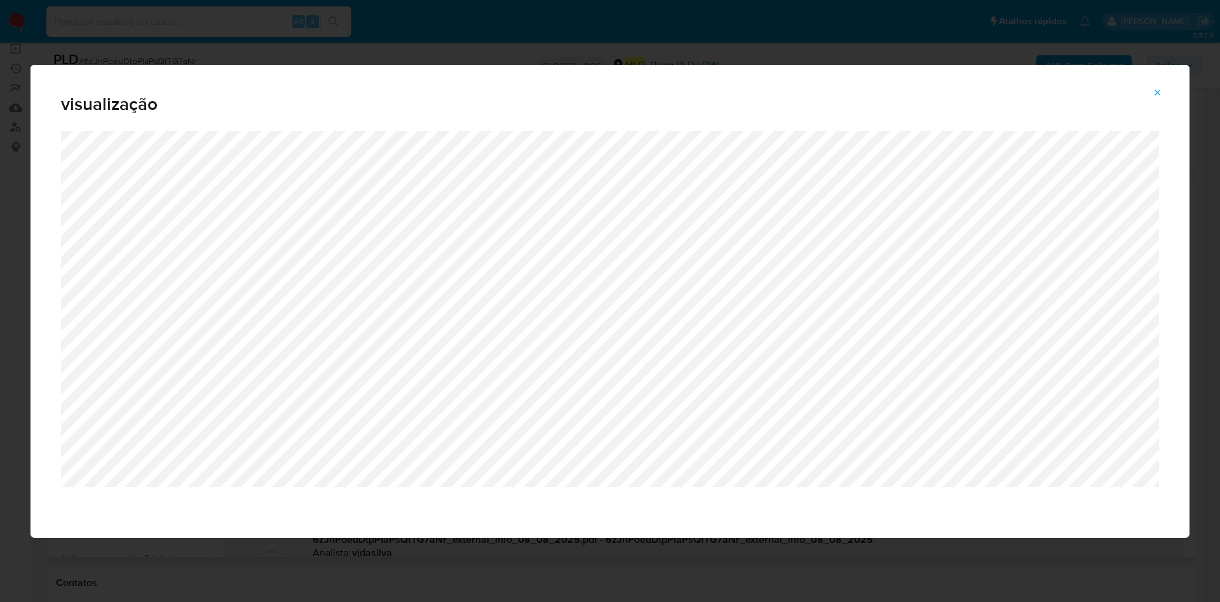
click at [813, 92] on icon "Attachment preview" at bounding box center [1158, 93] width 10 height 10
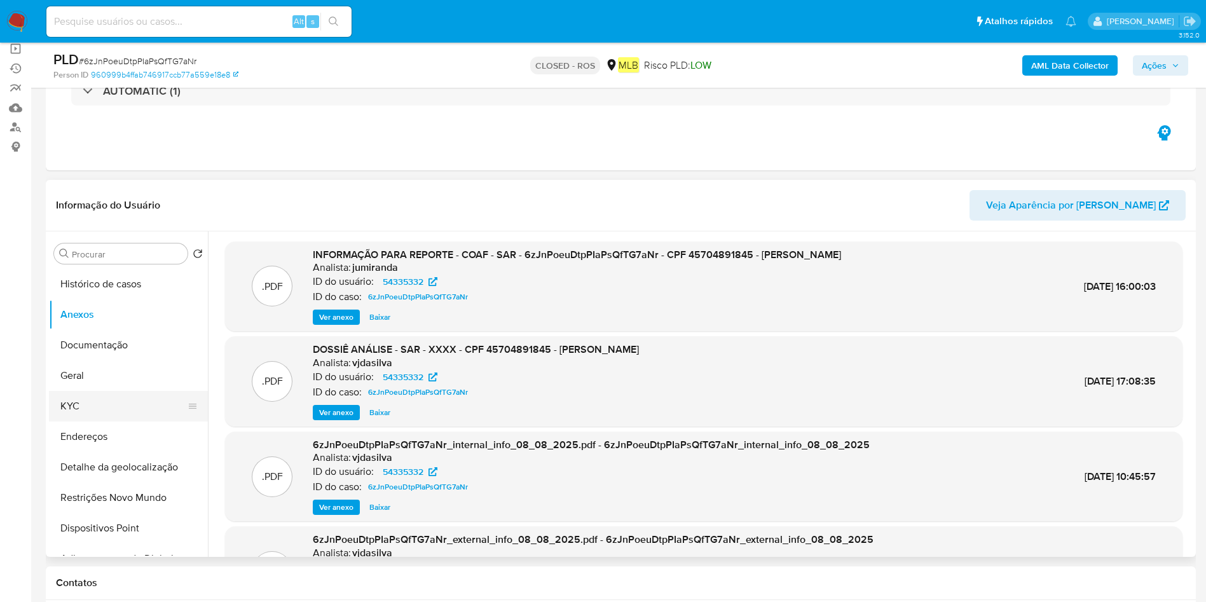
click at [102, 396] on button "KYC" at bounding box center [123, 406] width 149 height 31
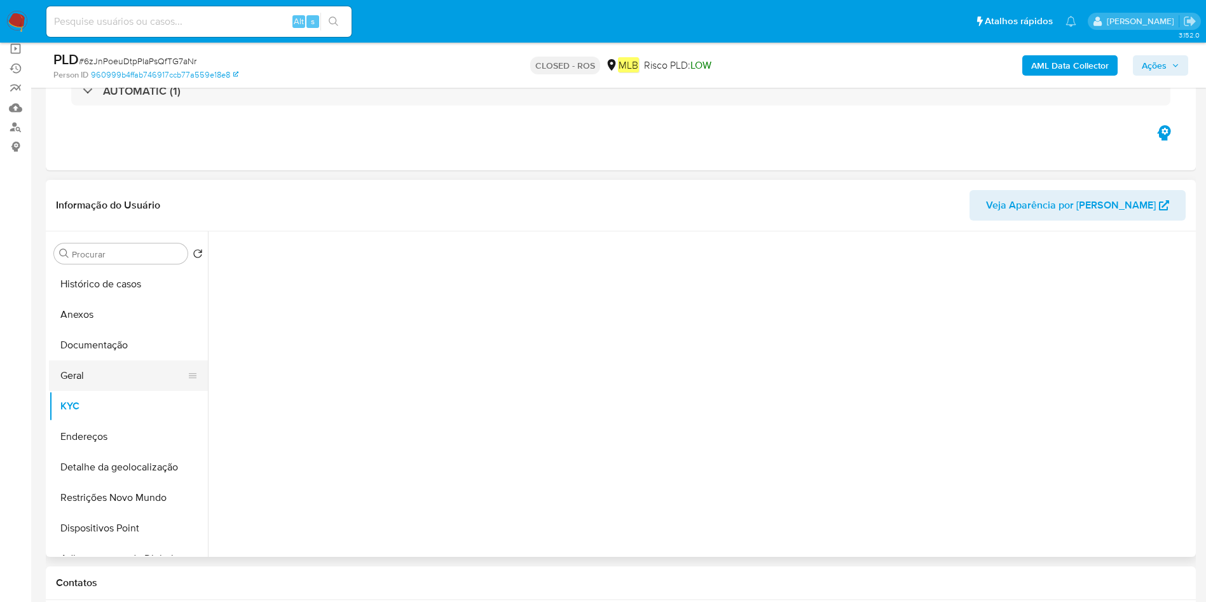
click at [93, 367] on button "Geral" at bounding box center [123, 375] width 149 height 31
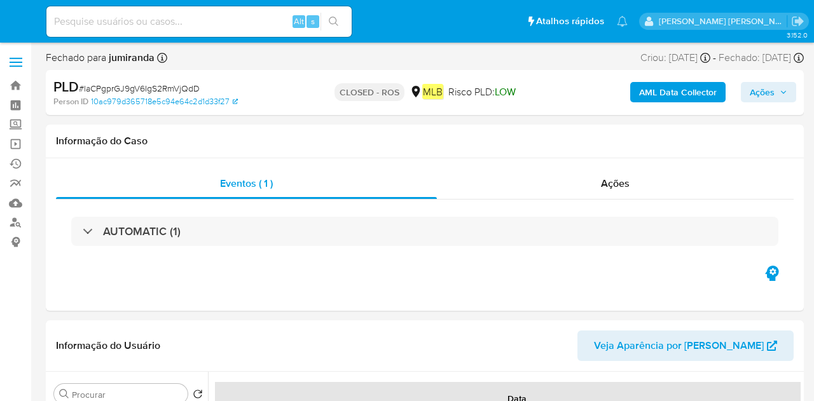
select select "10"
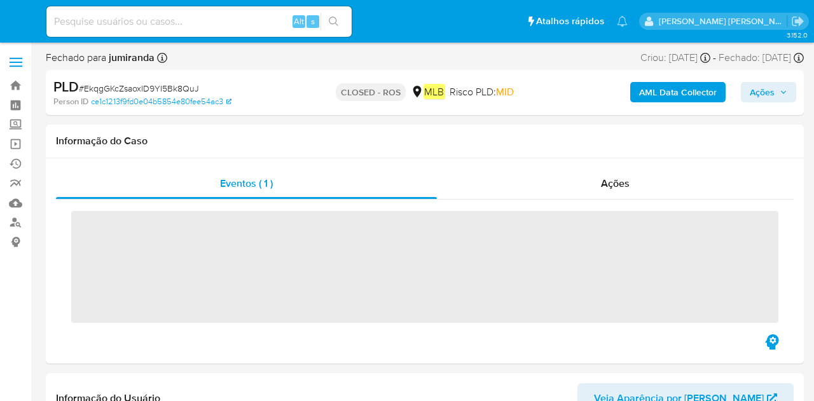
select select "10"
